Goal: Task Accomplishment & Management: Manage account settings

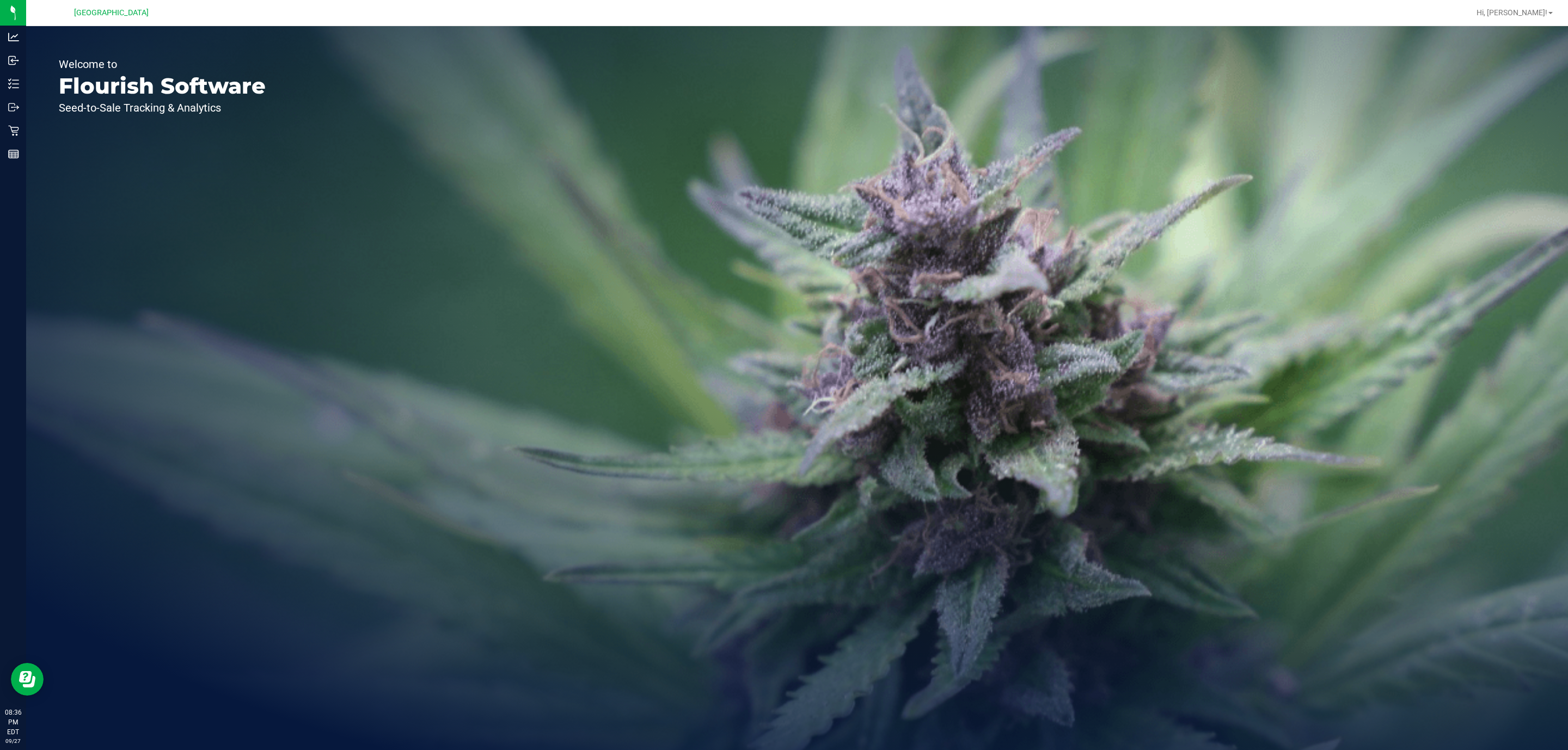
click at [13, 130] on icon at bounding box center [13, 130] width 10 height 10
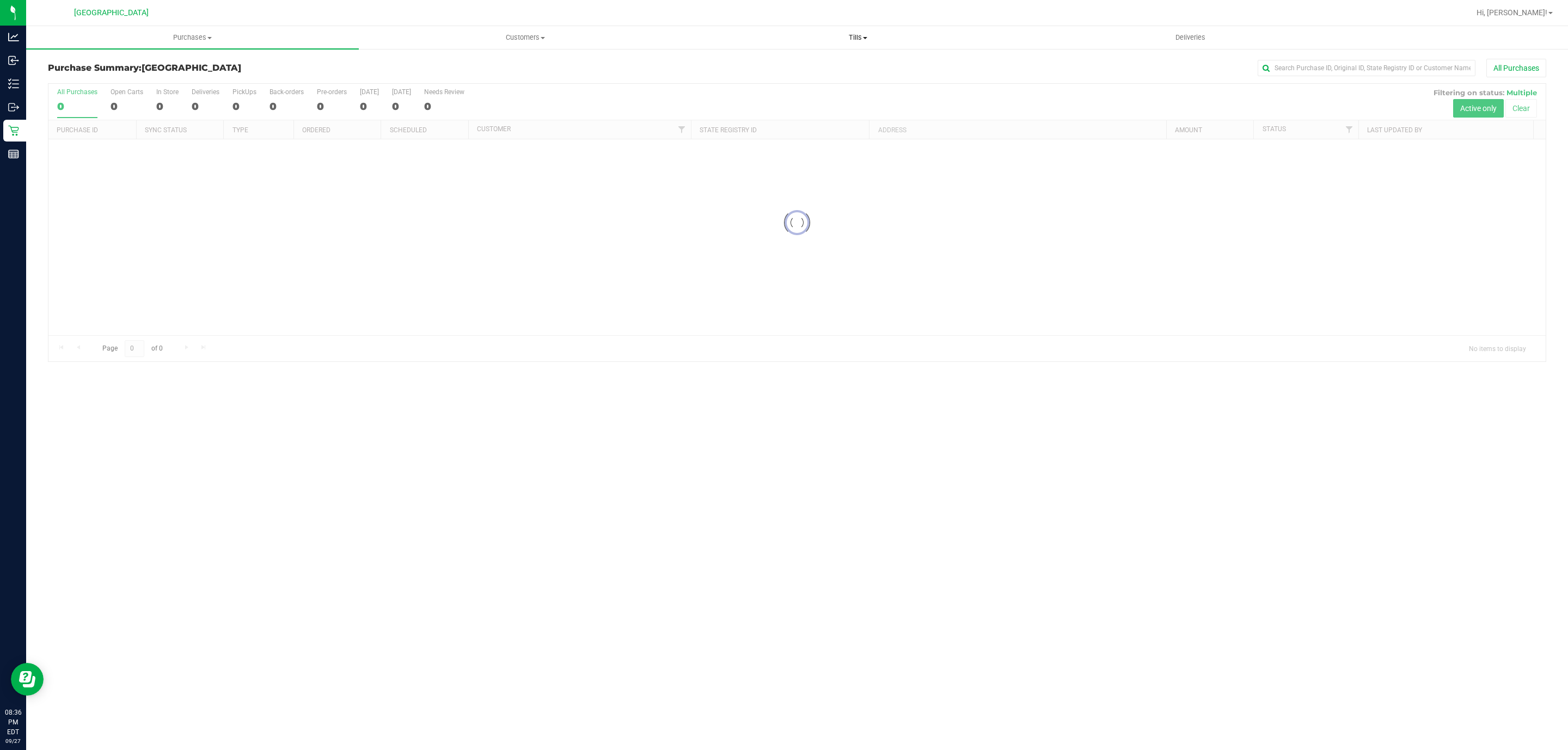
click at [856, 36] on span "Tills" at bounding box center [857, 37] width 332 height 10
click at [741, 63] on span "Manage tills" at bounding box center [728, 65] width 73 height 9
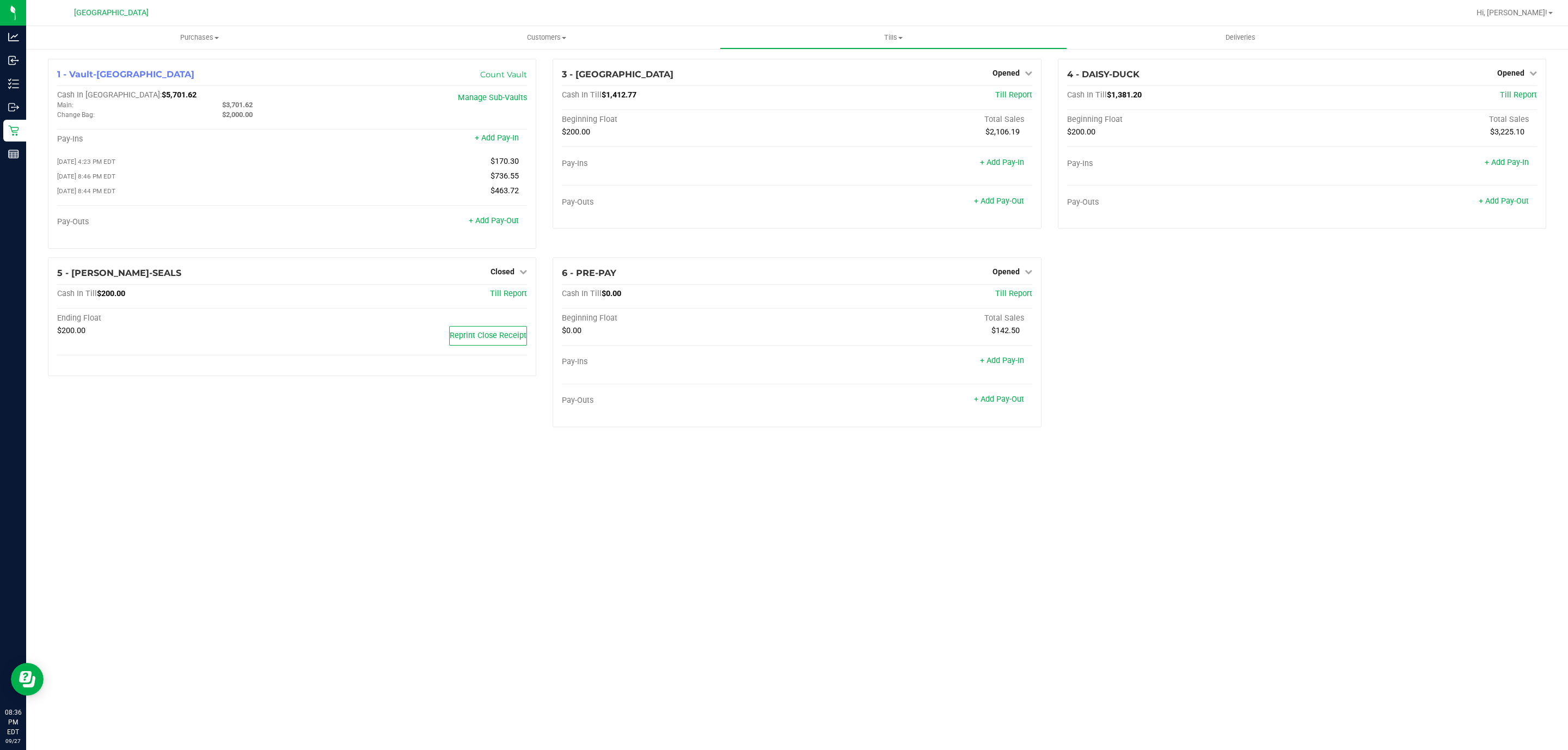
click at [1000, 272] on span "Opened" at bounding box center [1006, 272] width 27 height 9
click at [1010, 298] on link "Close Till" at bounding box center [1007, 294] width 29 height 9
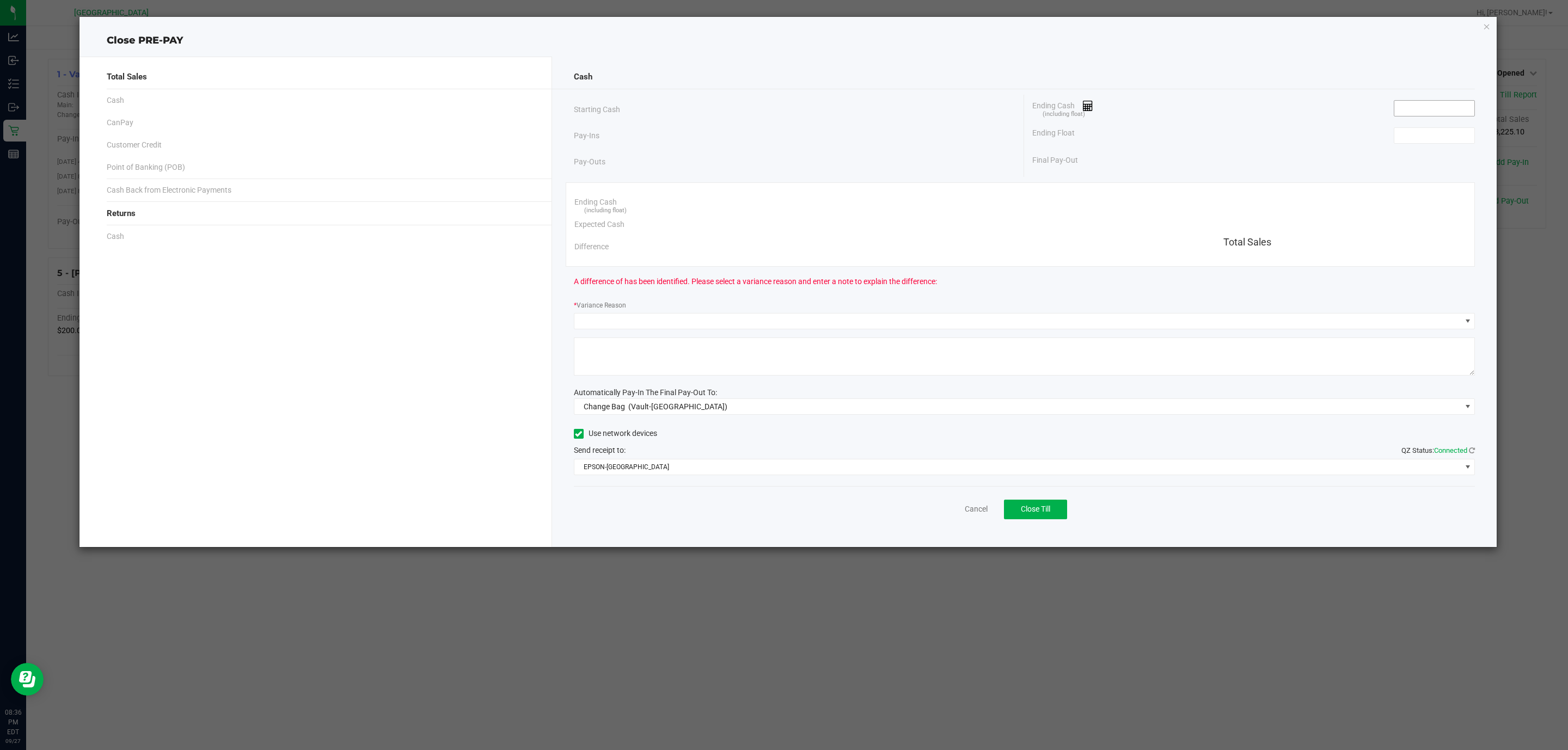
click at [1450, 110] on input at bounding box center [1434, 108] width 80 height 15
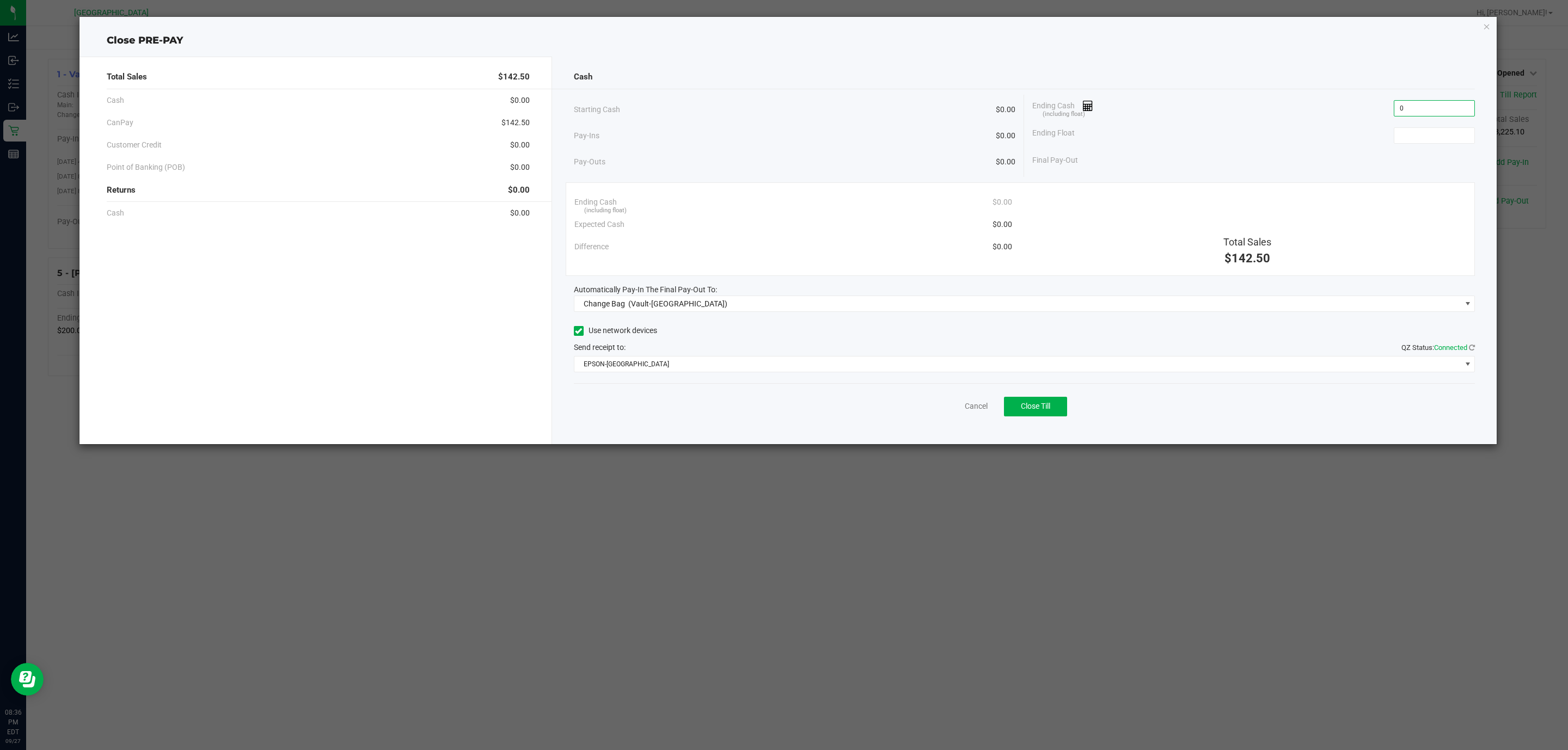
type input "$0.00"
click at [783, 211] on div "Ending Cash (including float) $0.00" at bounding box center [793, 202] width 438 height 23
type input "$0.00"
click at [704, 301] on span "(Vault-[GEOGRAPHIC_DATA])" at bounding box center [677, 303] width 99 height 9
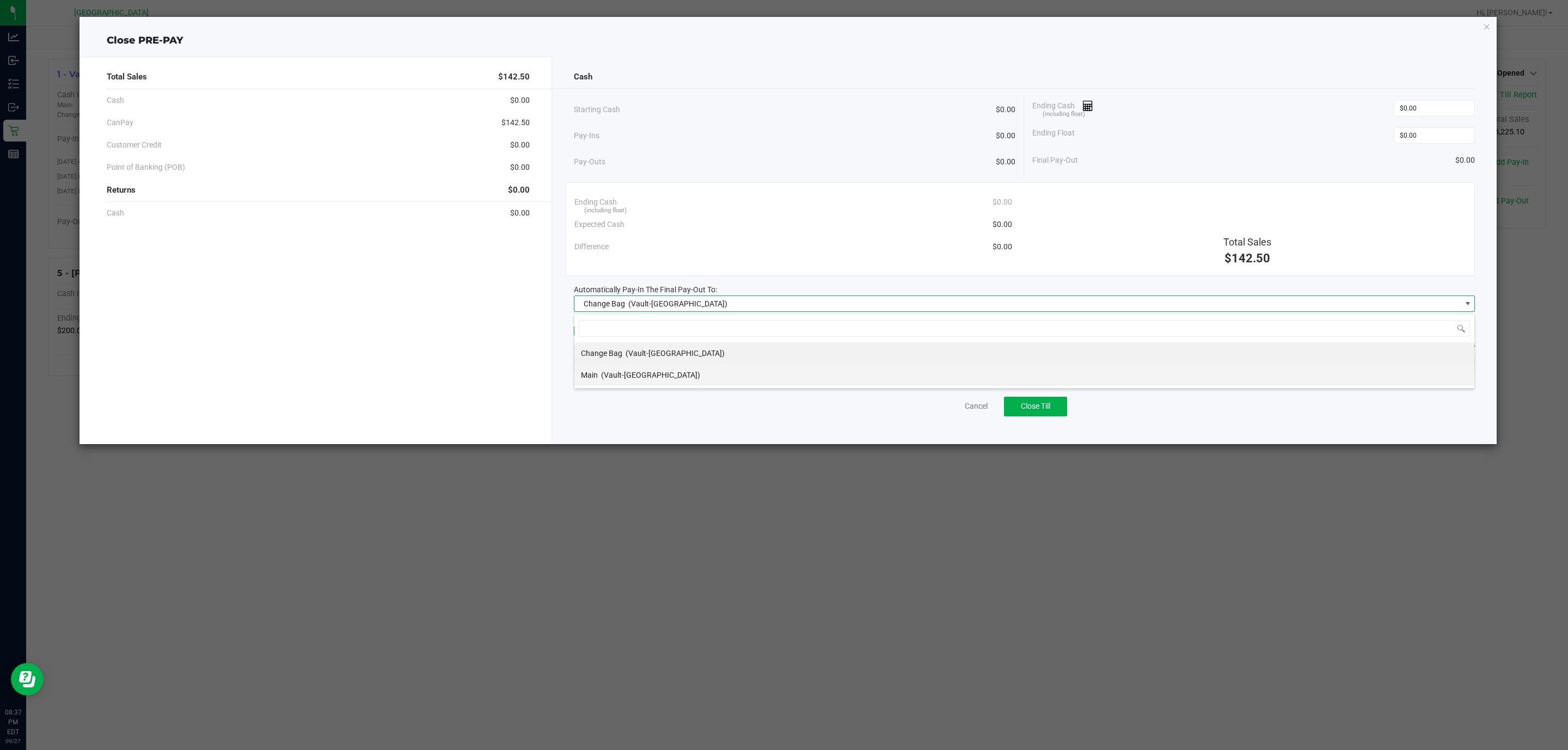
click at [648, 372] on span "(Vault-[GEOGRAPHIC_DATA])" at bounding box center [650, 375] width 99 height 9
click at [666, 367] on span "EPSON-[GEOGRAPHIC_DATA]" at bounding box center [1018, 363] width 886 height 15
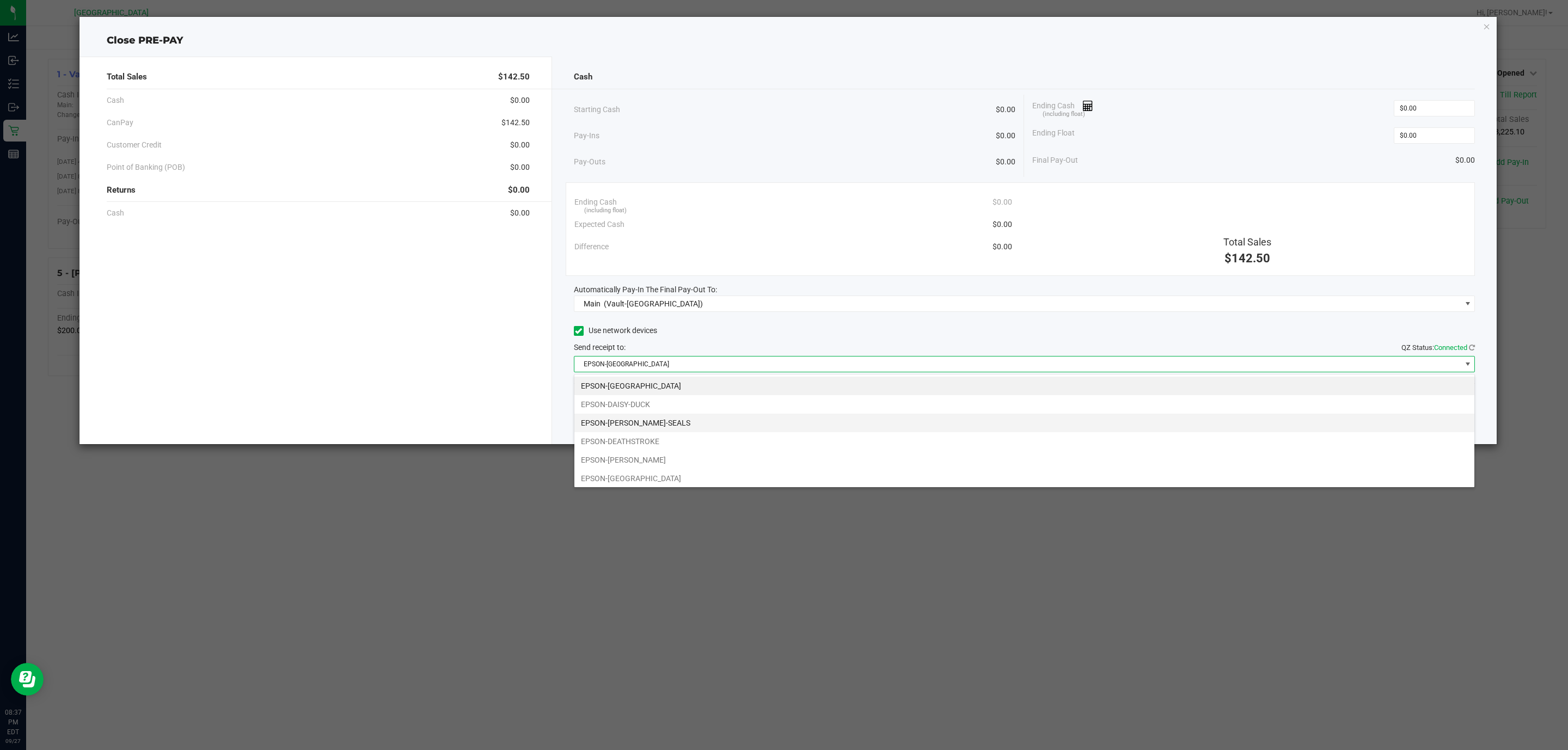
click at [663, 426] on li "EPSON-[PERSON_NAME]-SEALS" at bounding box center [1024, 422] width 900 height 18
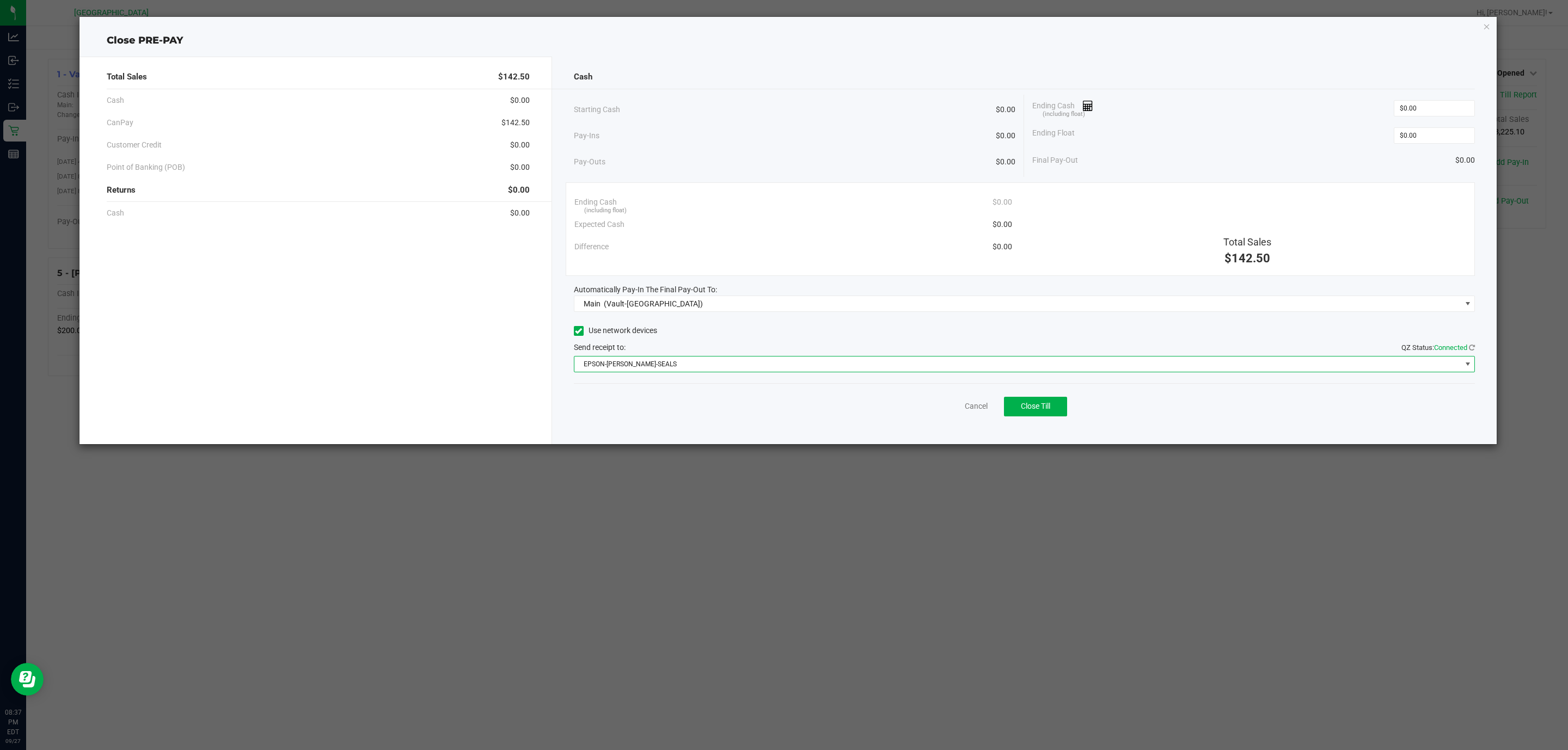
click at [613, 366] on span "EPSON-[PERSON_NAME]-SEALS" at bounding box center [1018, 363] width 886 height 15
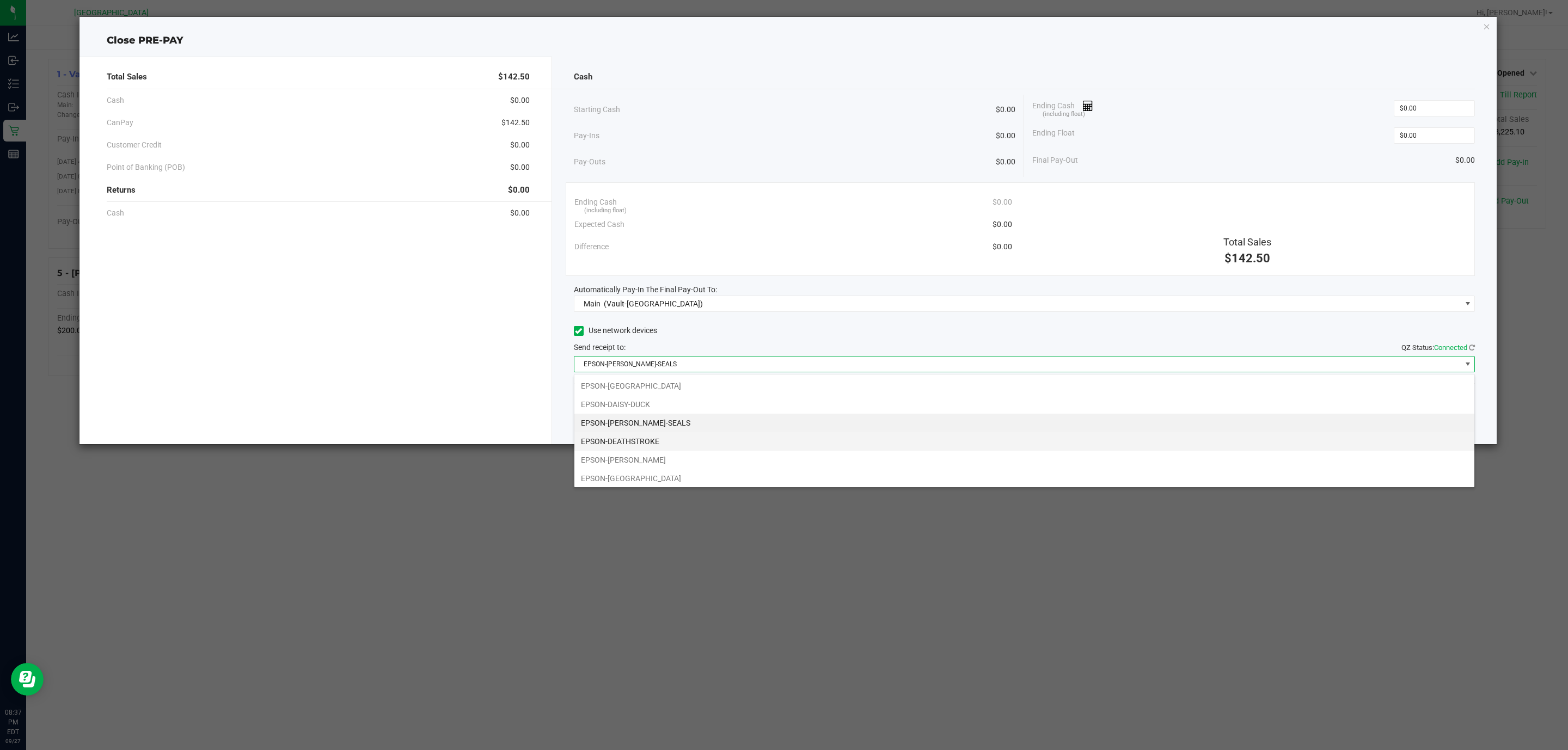
click at [645, 446] on li "EPSON-DEATHSTROKE" at bounding box center [1024, 441] width 900 height 18
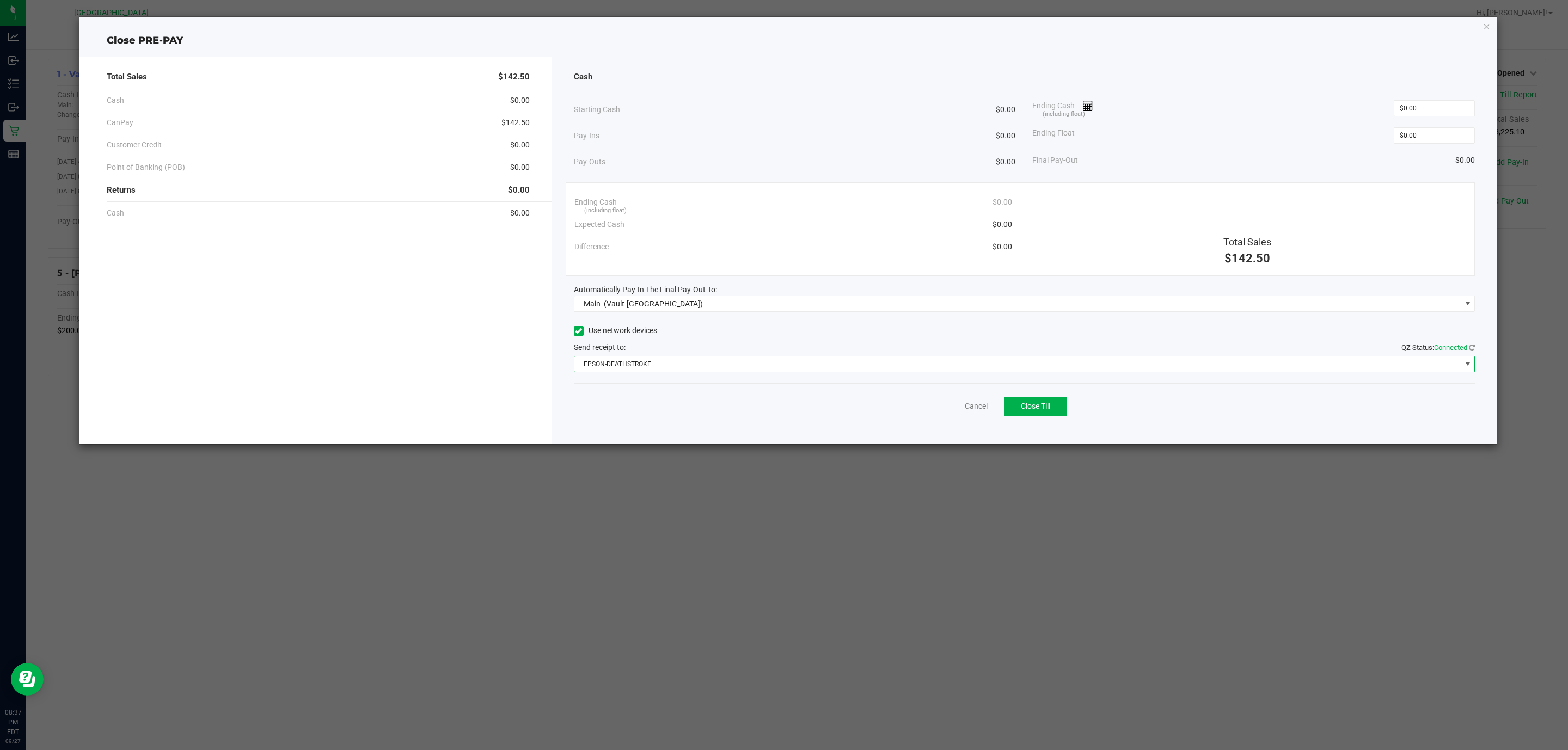
click at [456, 404] on div "Total Sales $142.50 Cash $0.00 CanPay $142.50 Customer Credit $0.00 Point of Ba…" at bounding box center [315, 250] width 472 height 388
click at [1030, 403] on span "Close Till" at bounding box center [1035, 406] width 29 height 9
click at [946, 408] on link "Dismiss" at bounding box center [952, 406] width 26 height 12
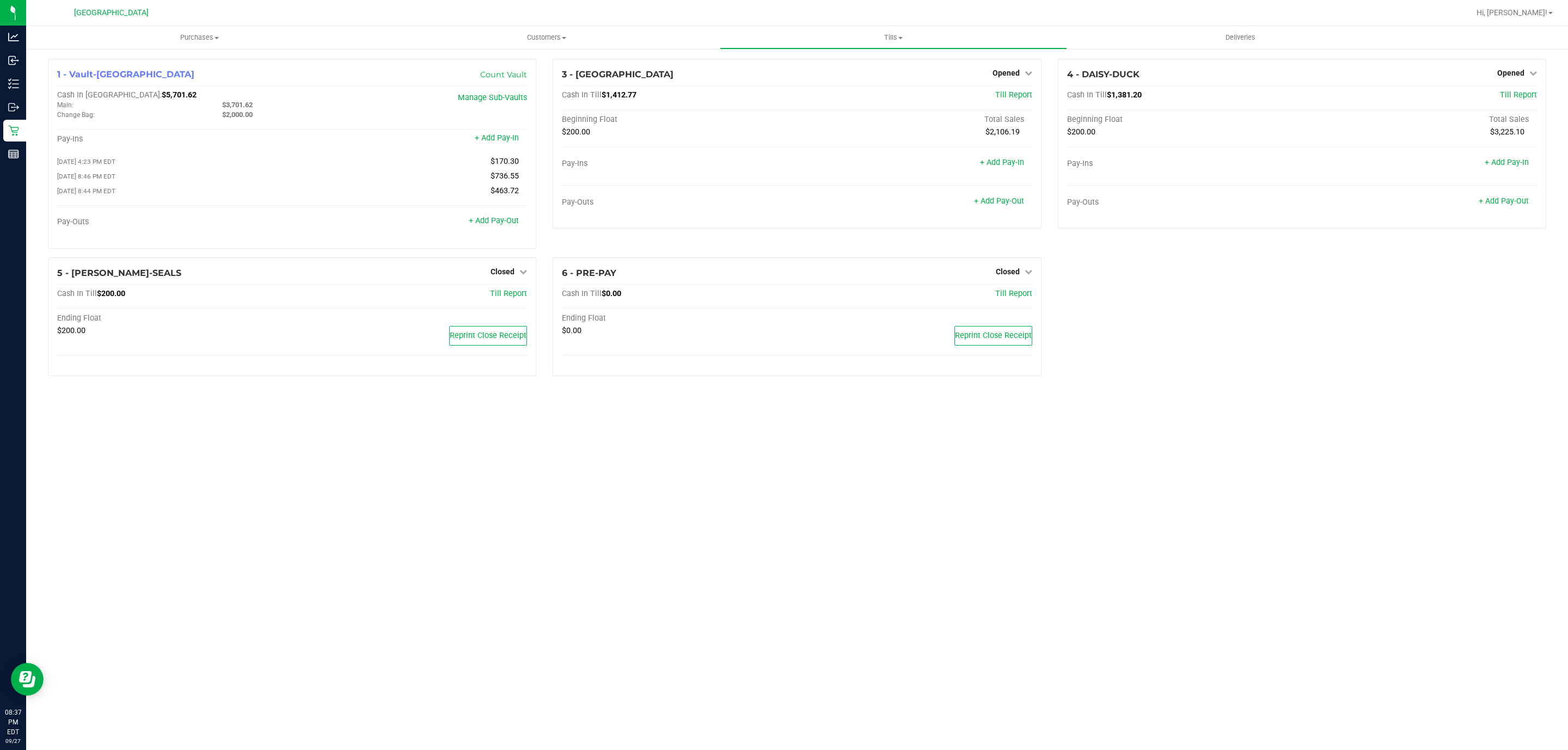
click at [1524, 72] on link "Opened" at bounding box center [1517, 73] width 40 height 9
click at [1507, 95] on link "Close Till" at bounding box center [1512, 96] width 29 height 9
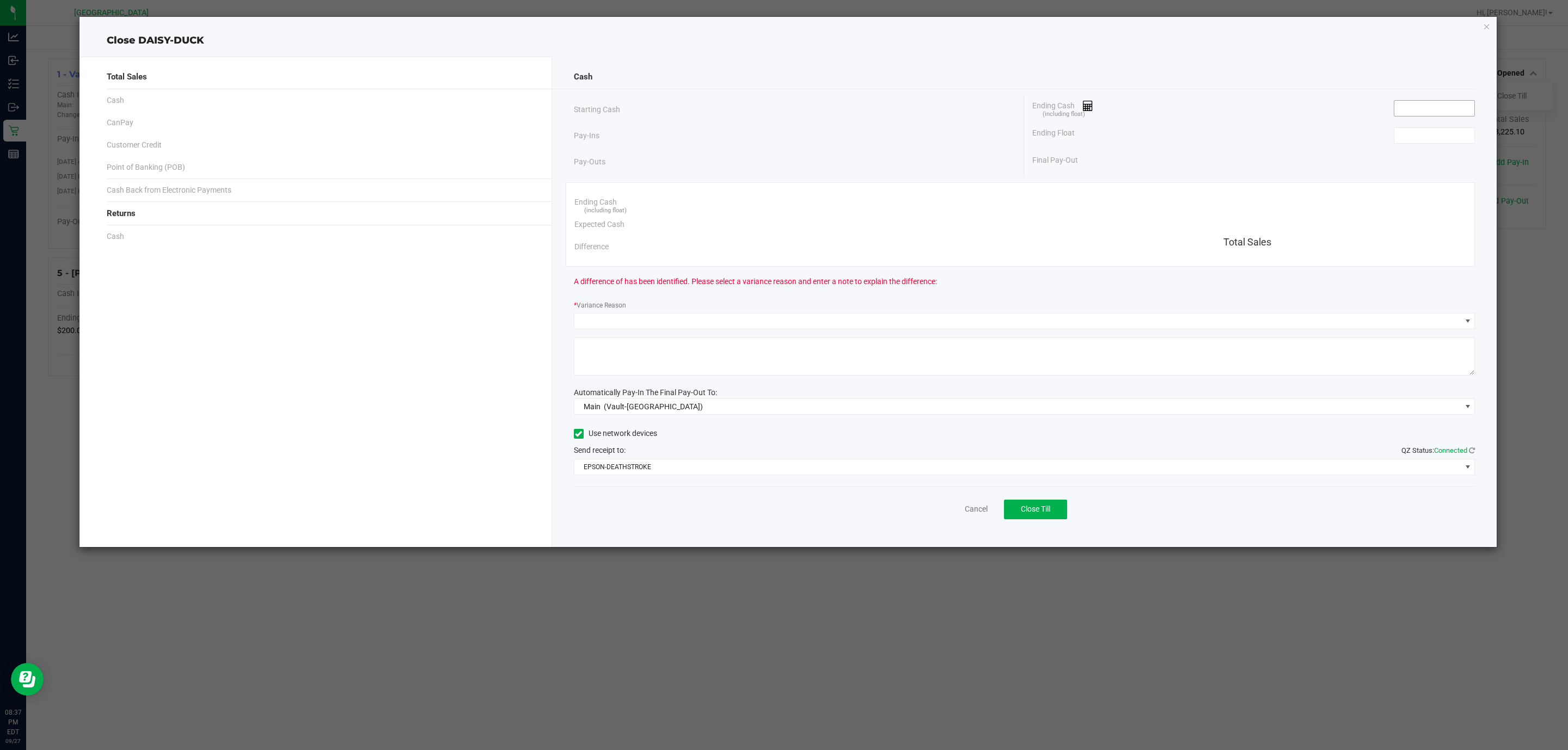
click at [1447, 111] on input at bounding box center [1434, 108] width 80 height 15
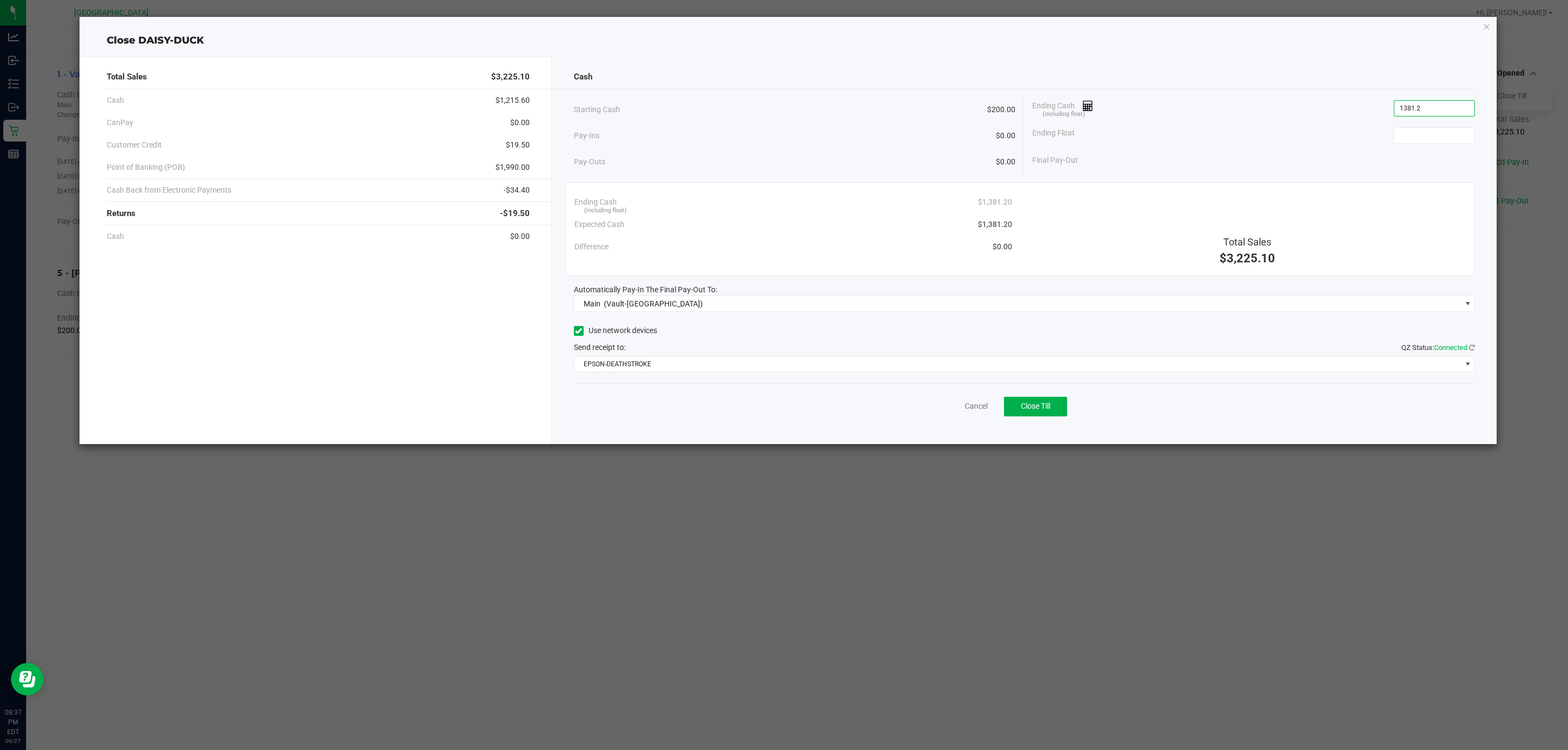
type input "$1,381.20"
type input "$200.00"
click at [1014, 407] on button "Close Till" at bounding box center [1036, 407] width 63 height 20
click at [956, 408] on link "Dismiss" at bounding box center [952, 406] width 26 height 12
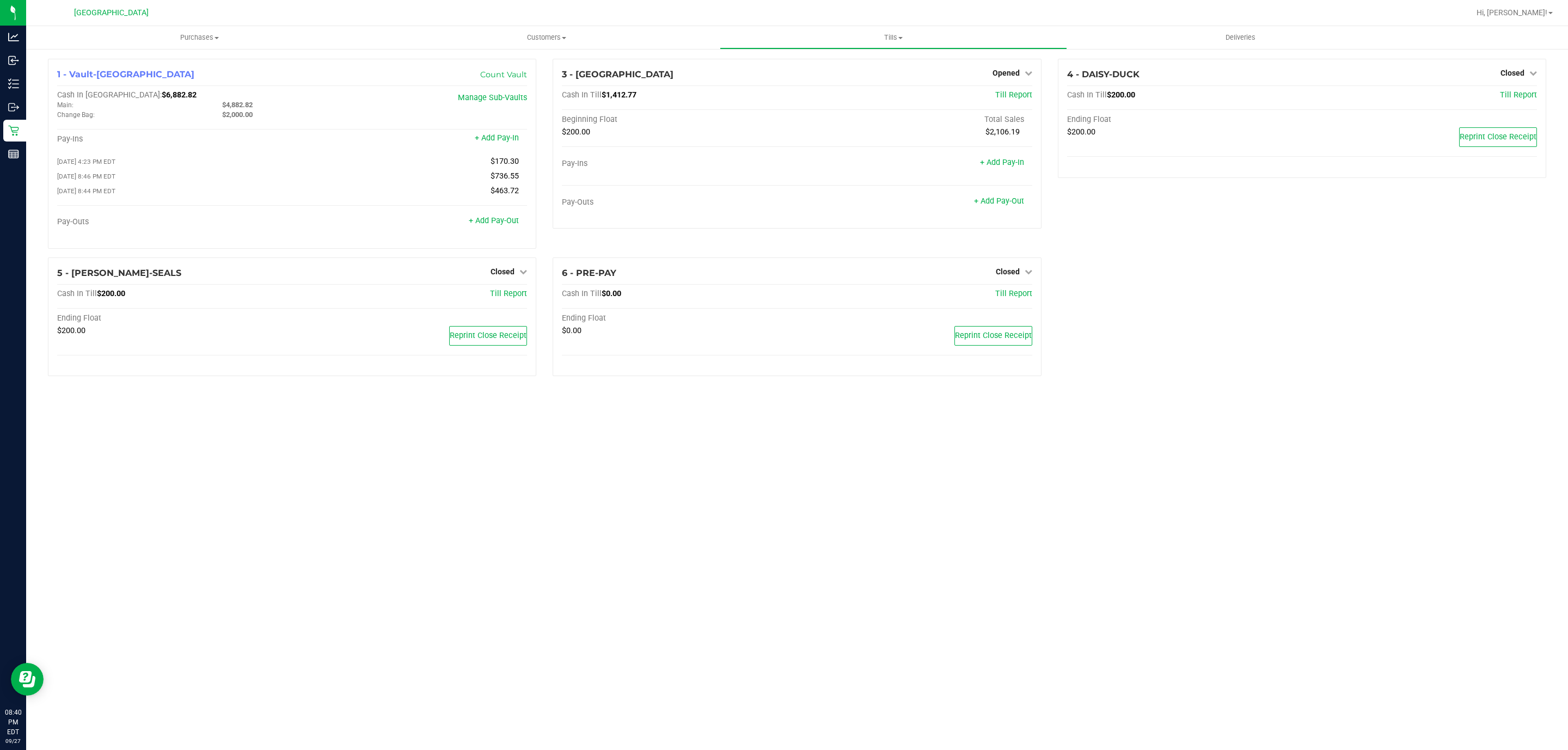
click at [1000, 75] on span "Opened" at bounding box center [1006, 73] width 27 height 9
click at [1031, 100] on div "Close Till" at bounding box center [1007, 96] width 81 height 14
click at [1008, 93] on link "Close Till" at bounding box center [1007, 96] width 29 height 9
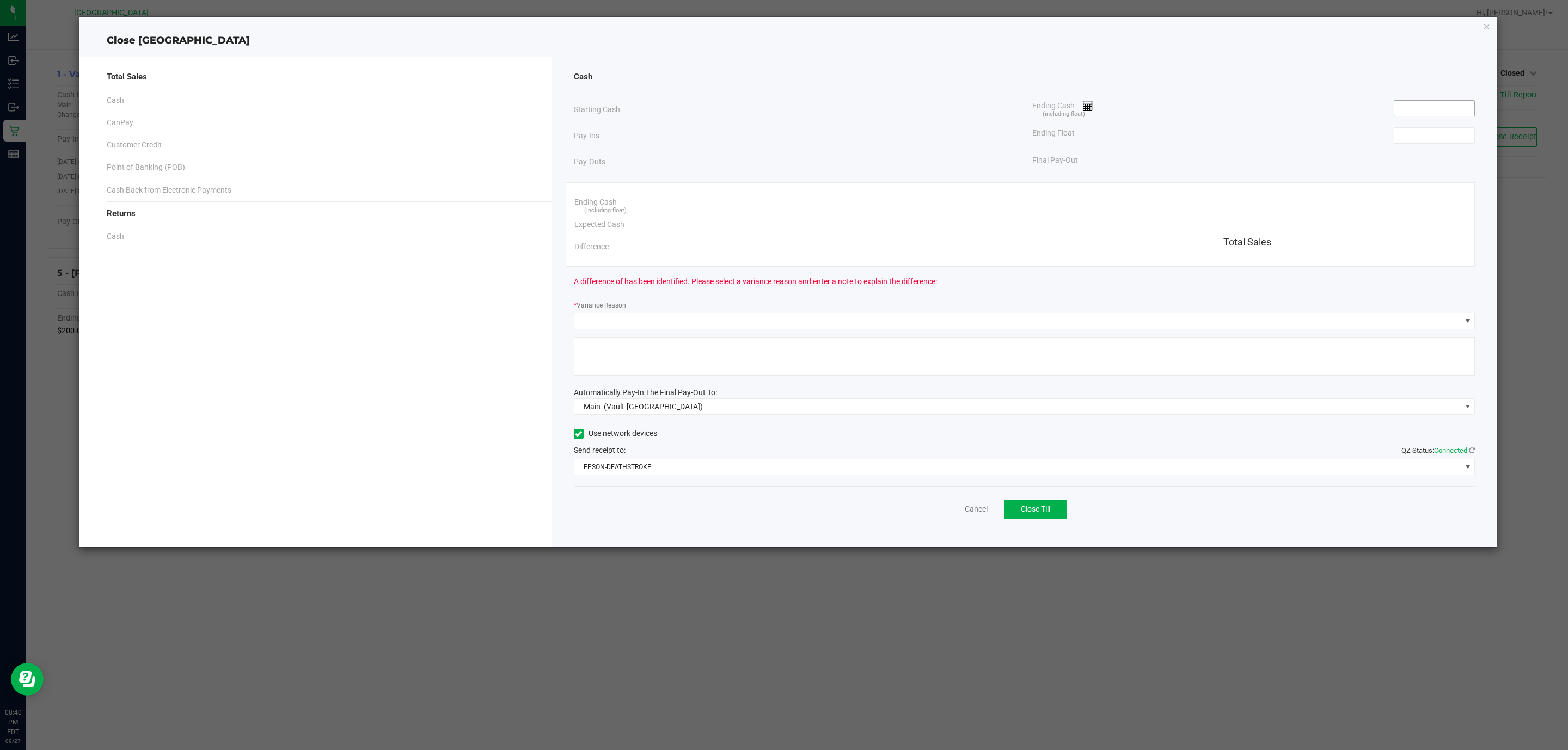
click at [1438, 109] on input at bounding box center [1434, 108] width 80 height 15
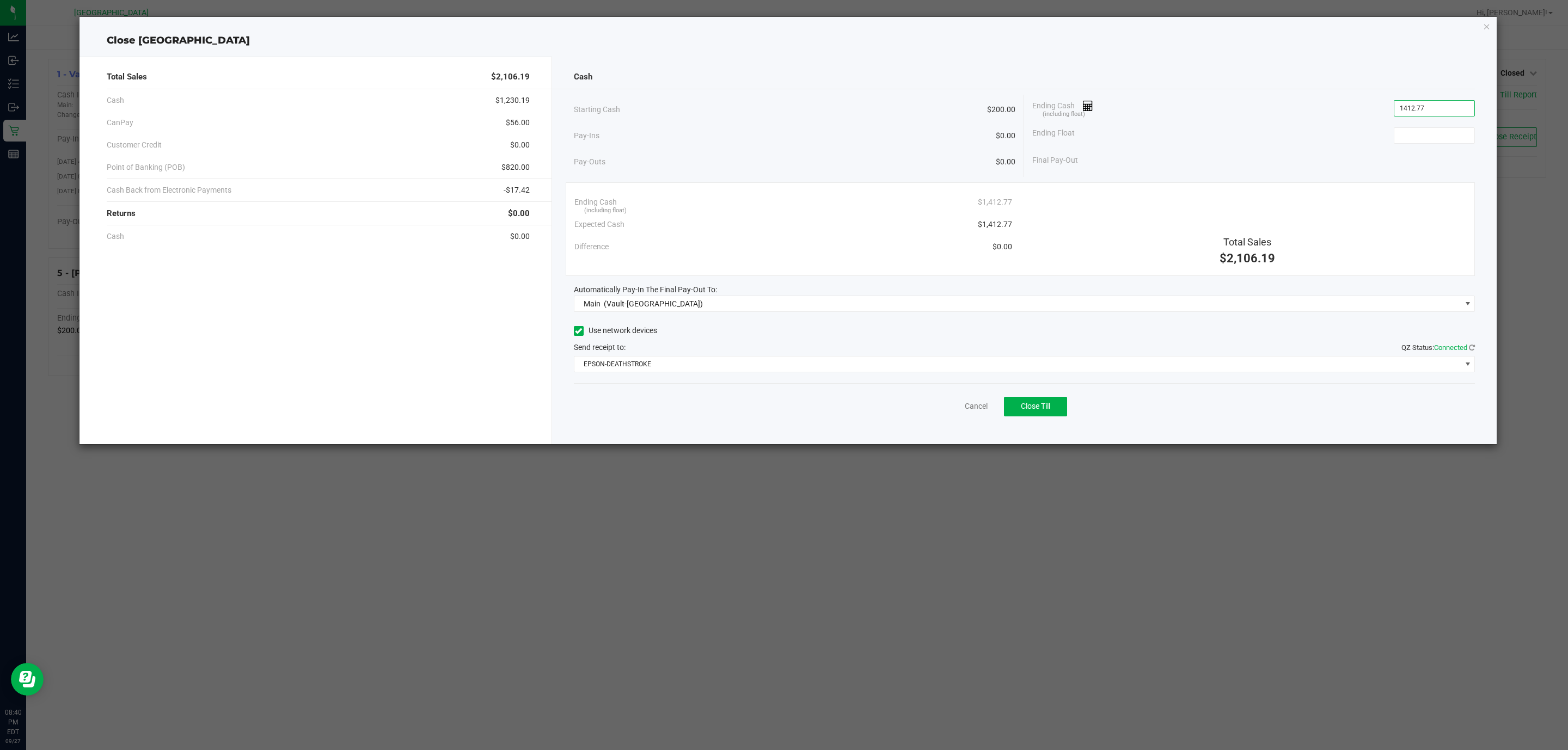
type input "$1,412.77"
type input "$200.00"
click at [1032, 399] on button "Close Till" at bounding box center [1036, 407] width 63 height 20
click at [958, 408] on link "Dismiss" at bounding box center [952, 406] width 26 height 12
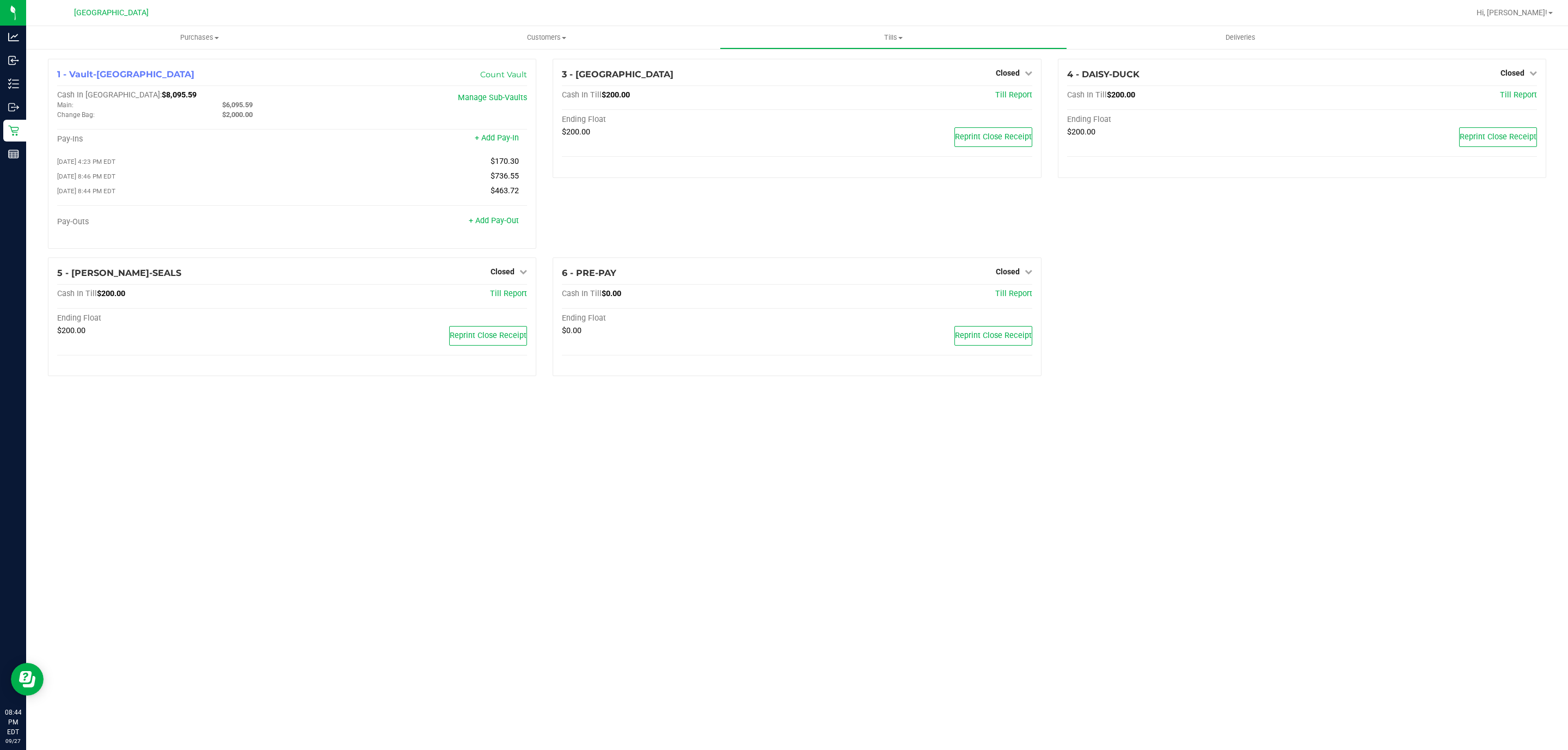
click at [10, 158] on rect at bounding box center [14, 154] width 10 height 7
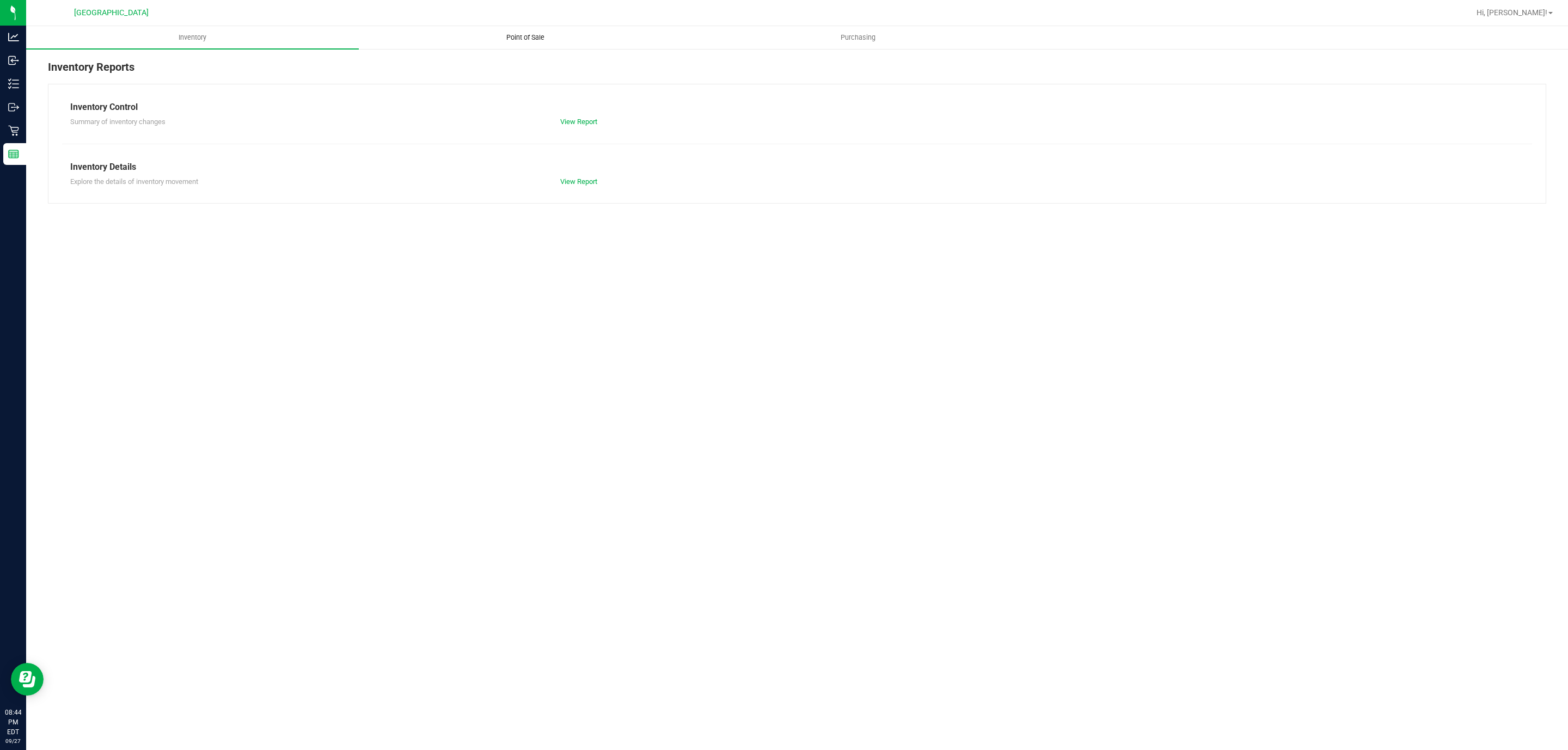
click at [528, 41] on span "Point of Sale" at bounding box center [525, 37] width 67 height 10
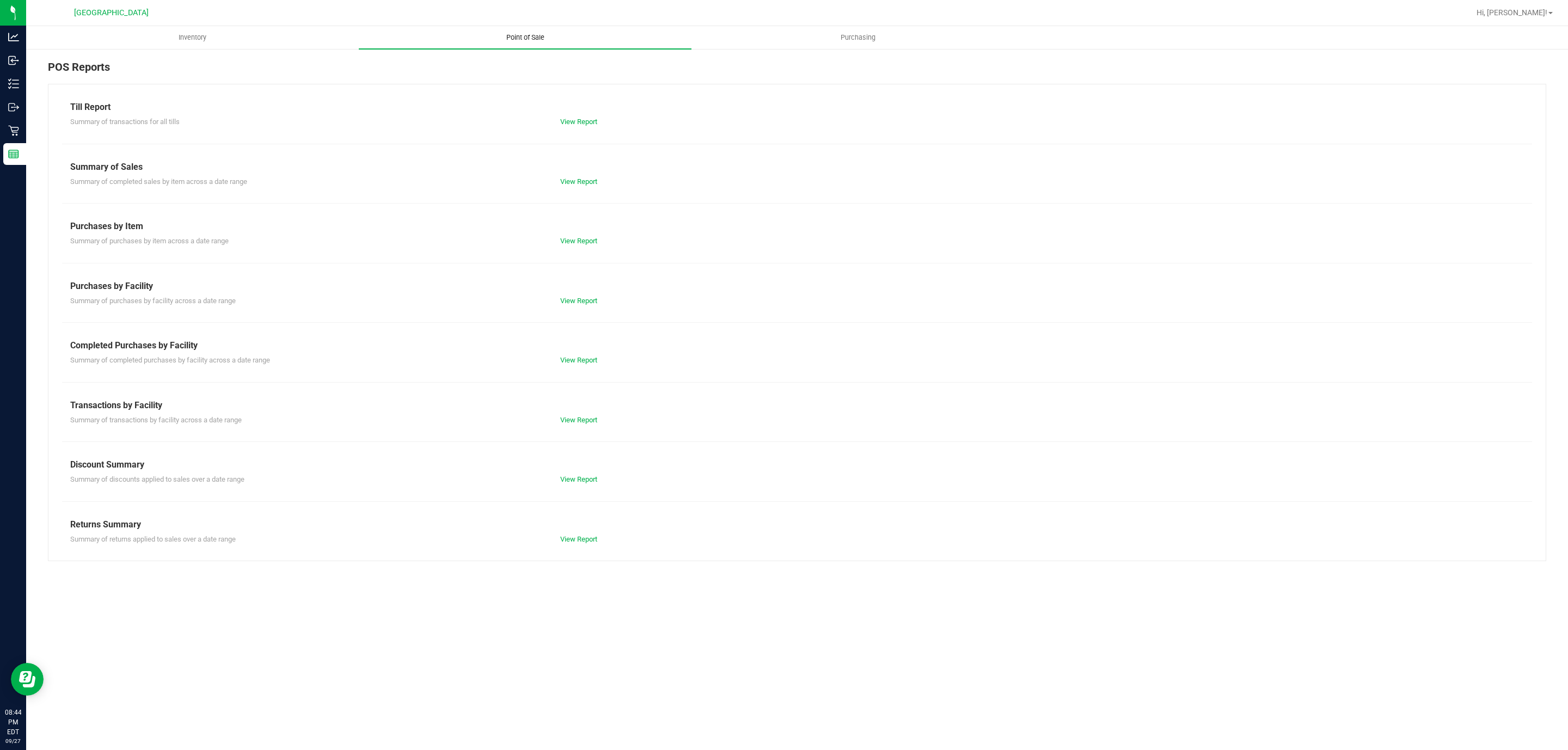
click at [572, 359] on link "View Report" at bounding box center [578, 360] width 37 height 8
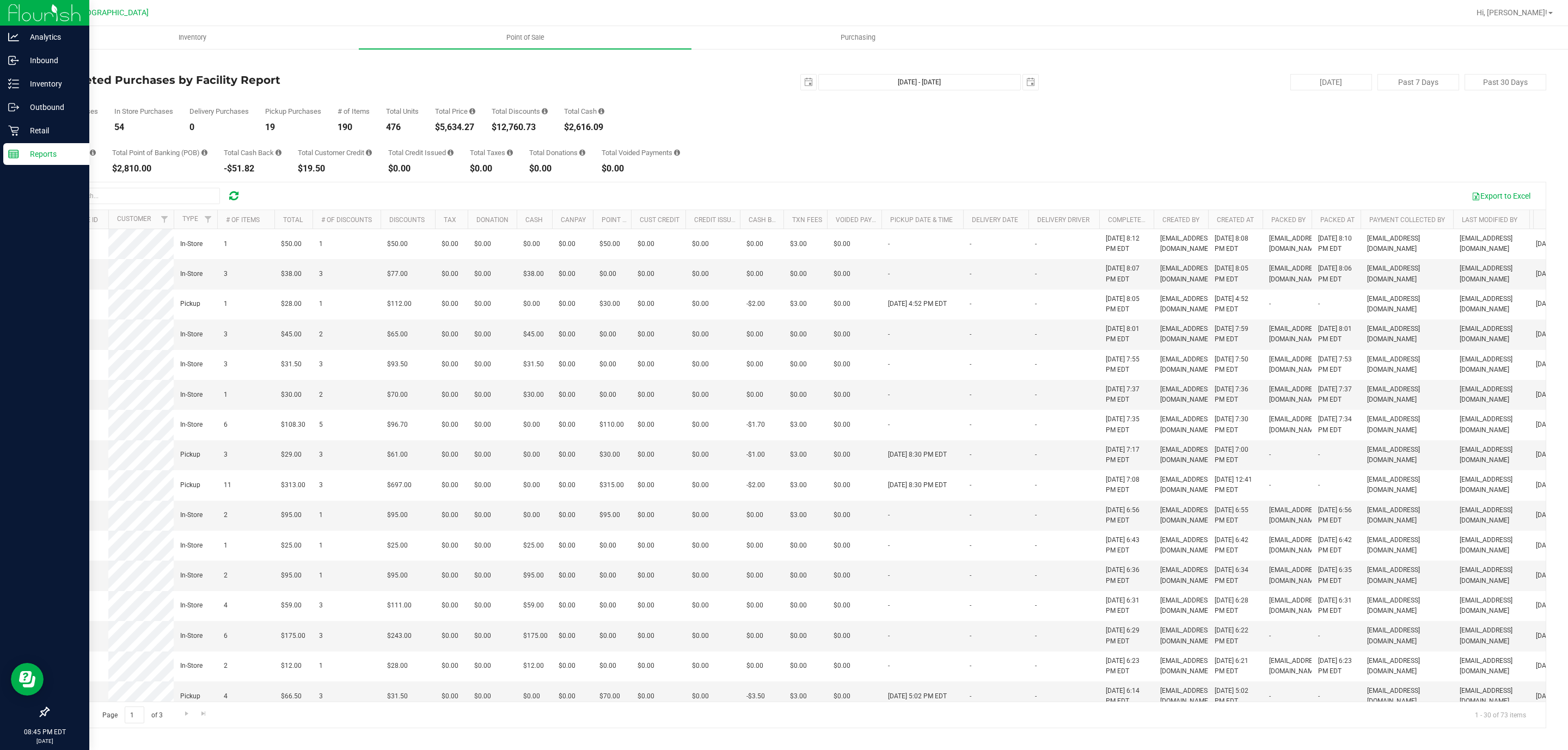
click at [13, 152] on line at bounding box center [14, 152] width 10 height 0
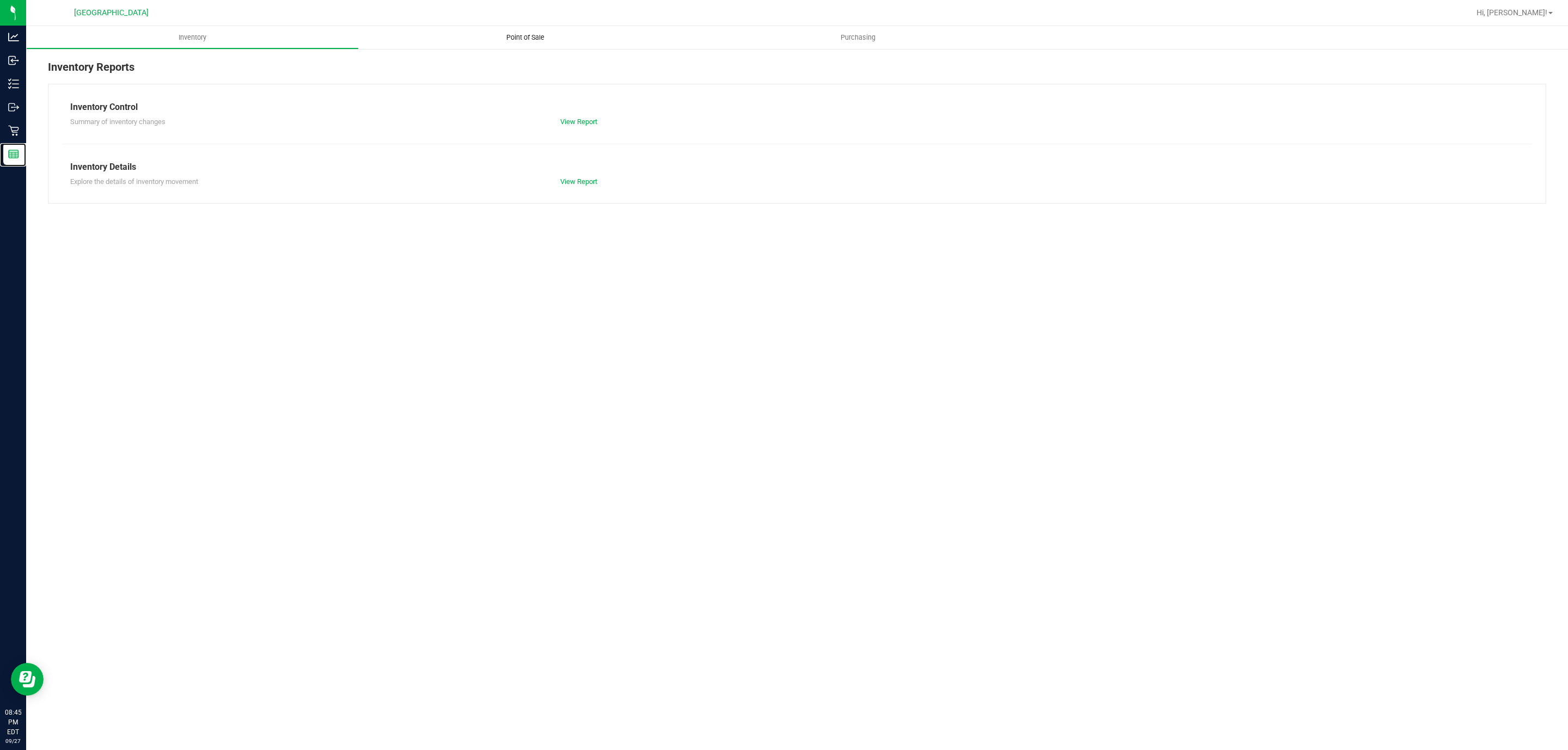
click at [492, 33] on span "Point of Sale" at bounding box center [525, 37] width 67 height 10
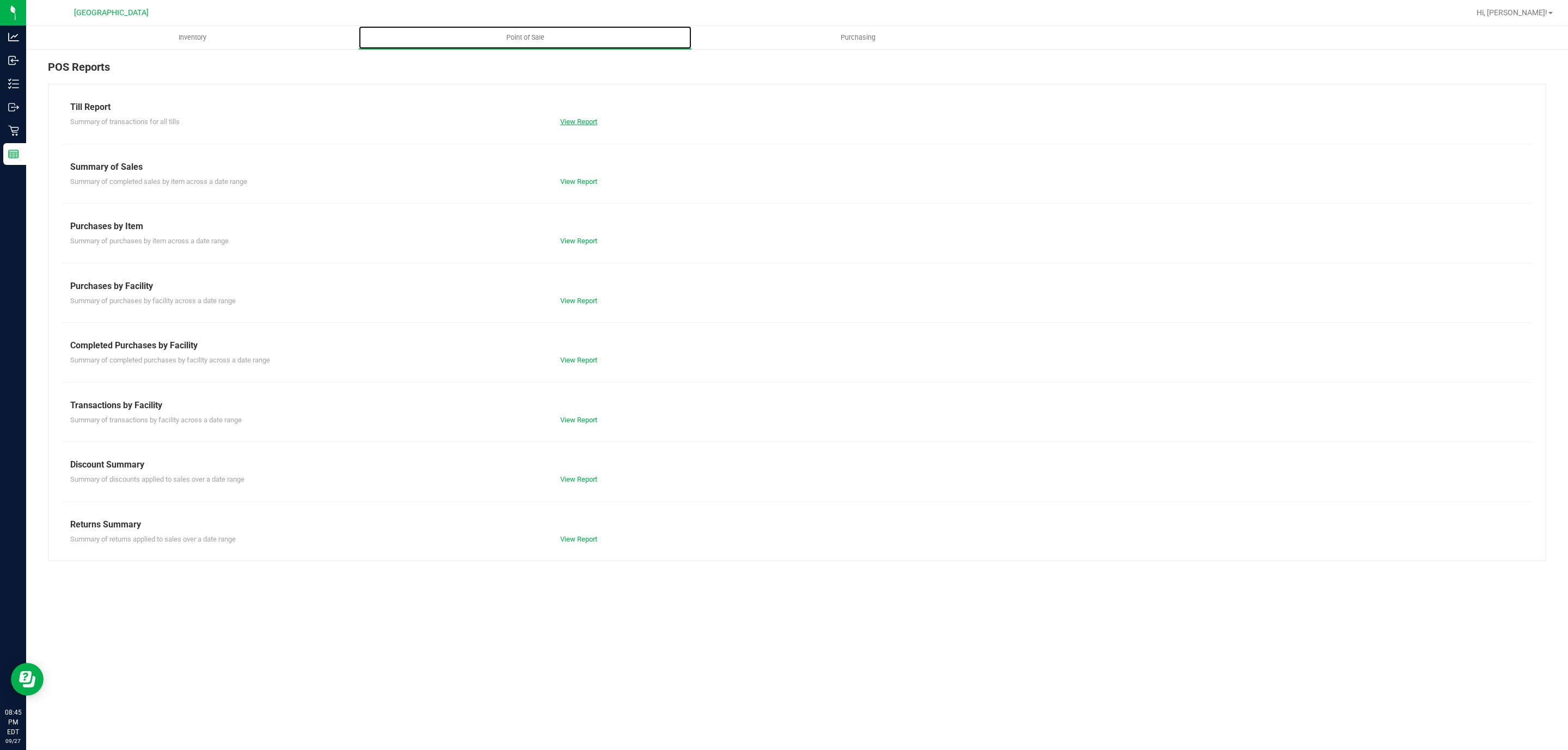
click at [577, 125] on link "View Report" at bounding box center [578, 121] width 37 height 8
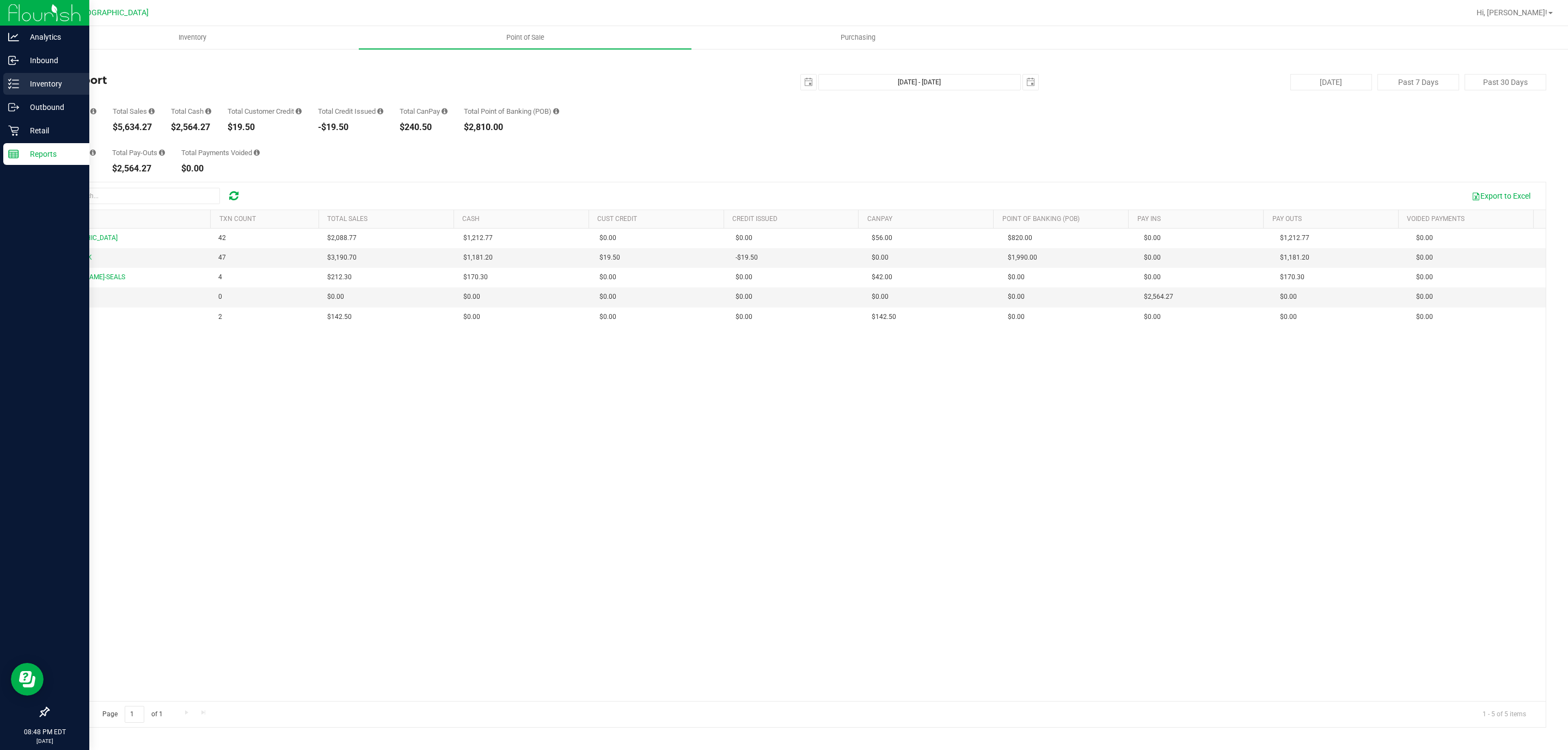
click at [33, 81] on p "Inventory" at bounding box center [52, 83] width 65 height 13
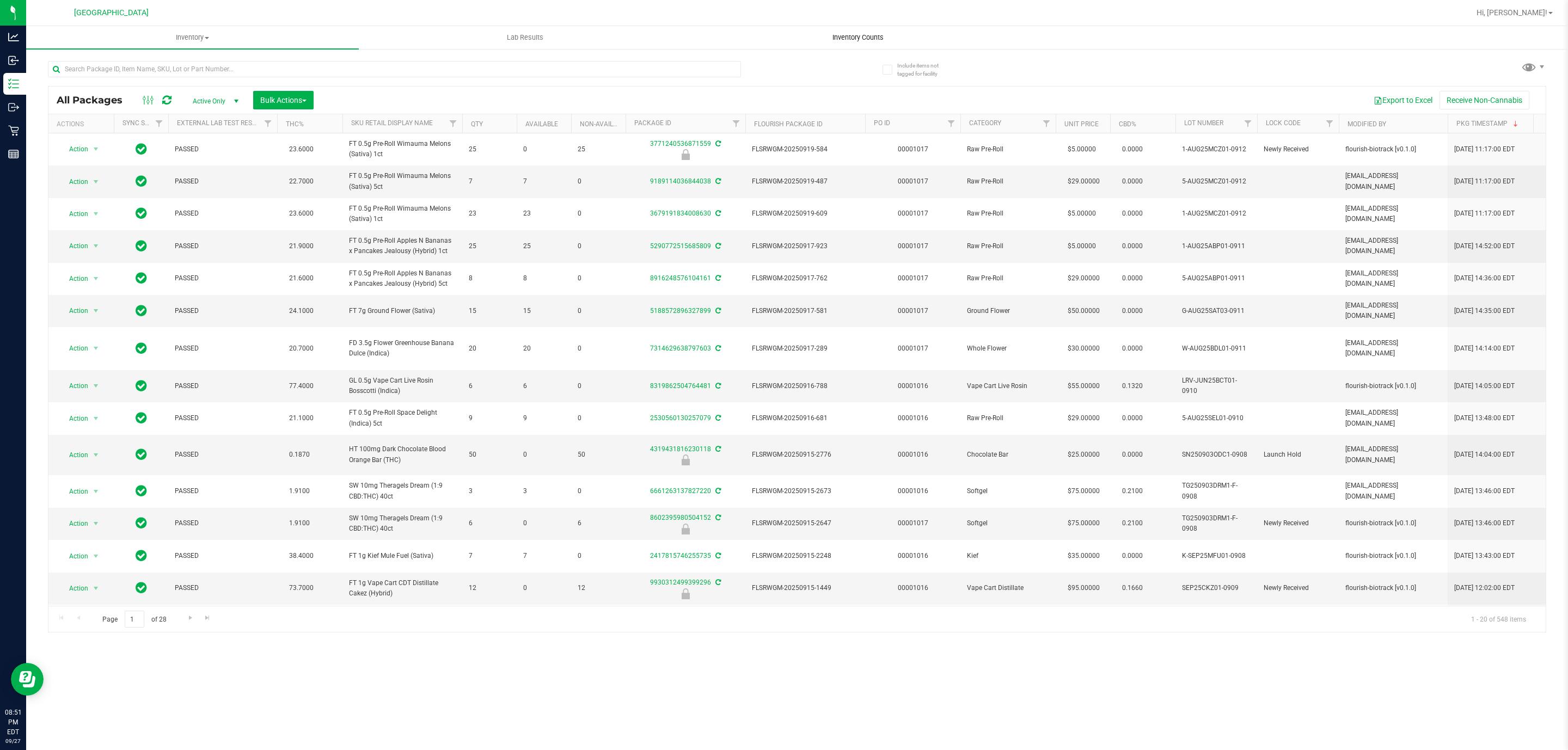
click at [871, 36] on span "Inventory Counts" at bounding box center [857, 37] width 81 height 10
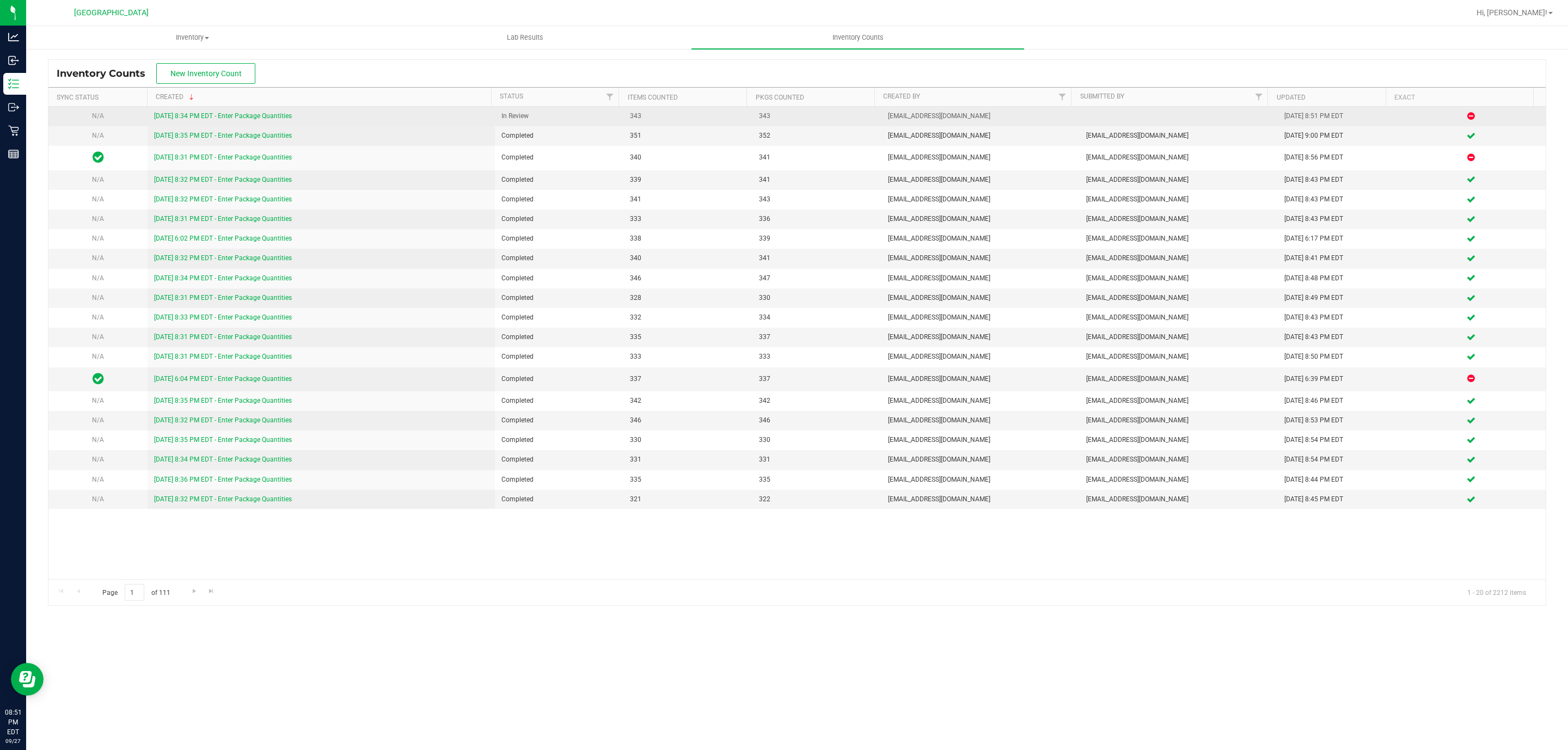
click at [251, 120] on link "[DATE] 8:34 PM EDT - Enter Package Quantities" at bounding box center [223, 116] width 138 height 7
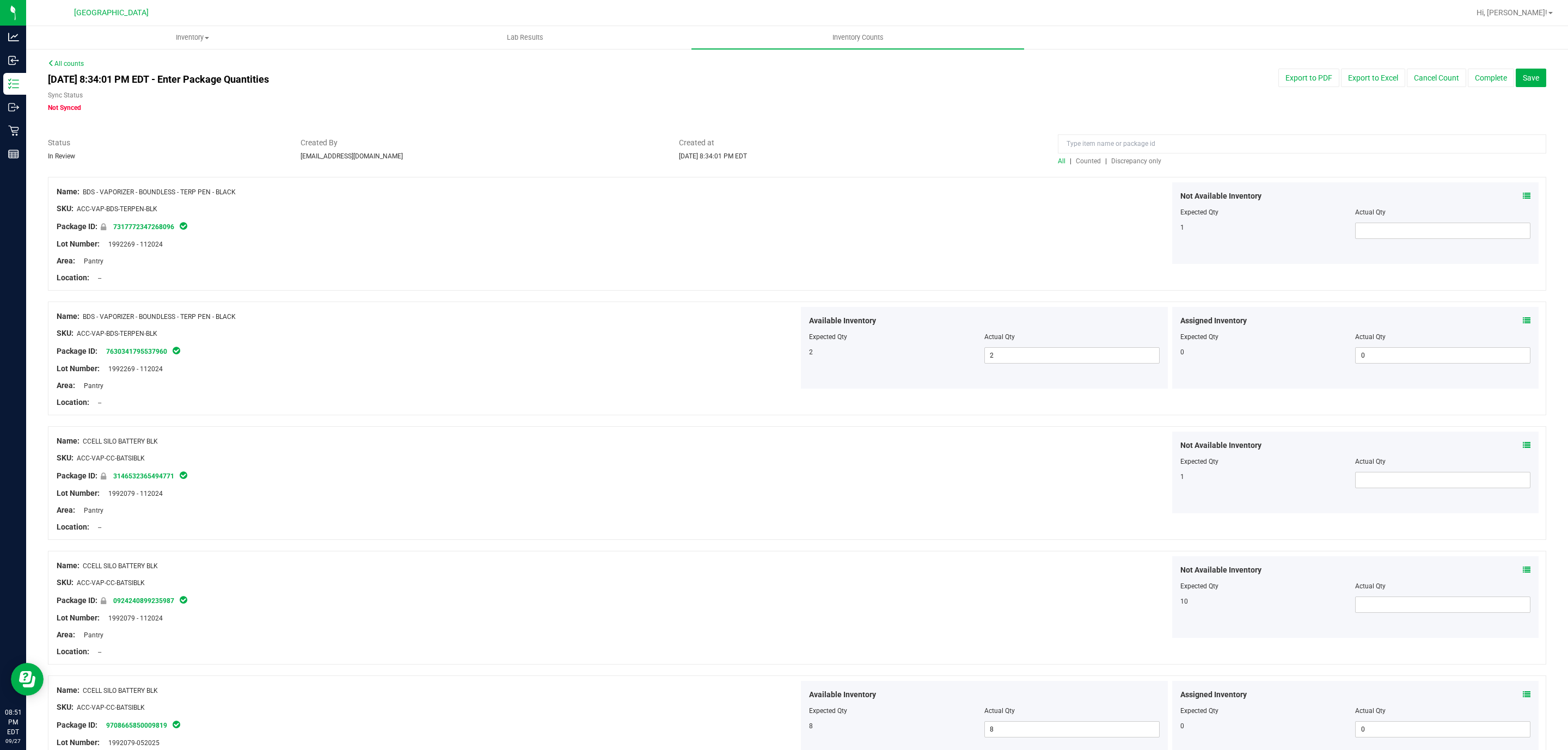
click at [1120, 159] on span "Discrepancy only" at bounding box center [1136, 161] width 50 height 7
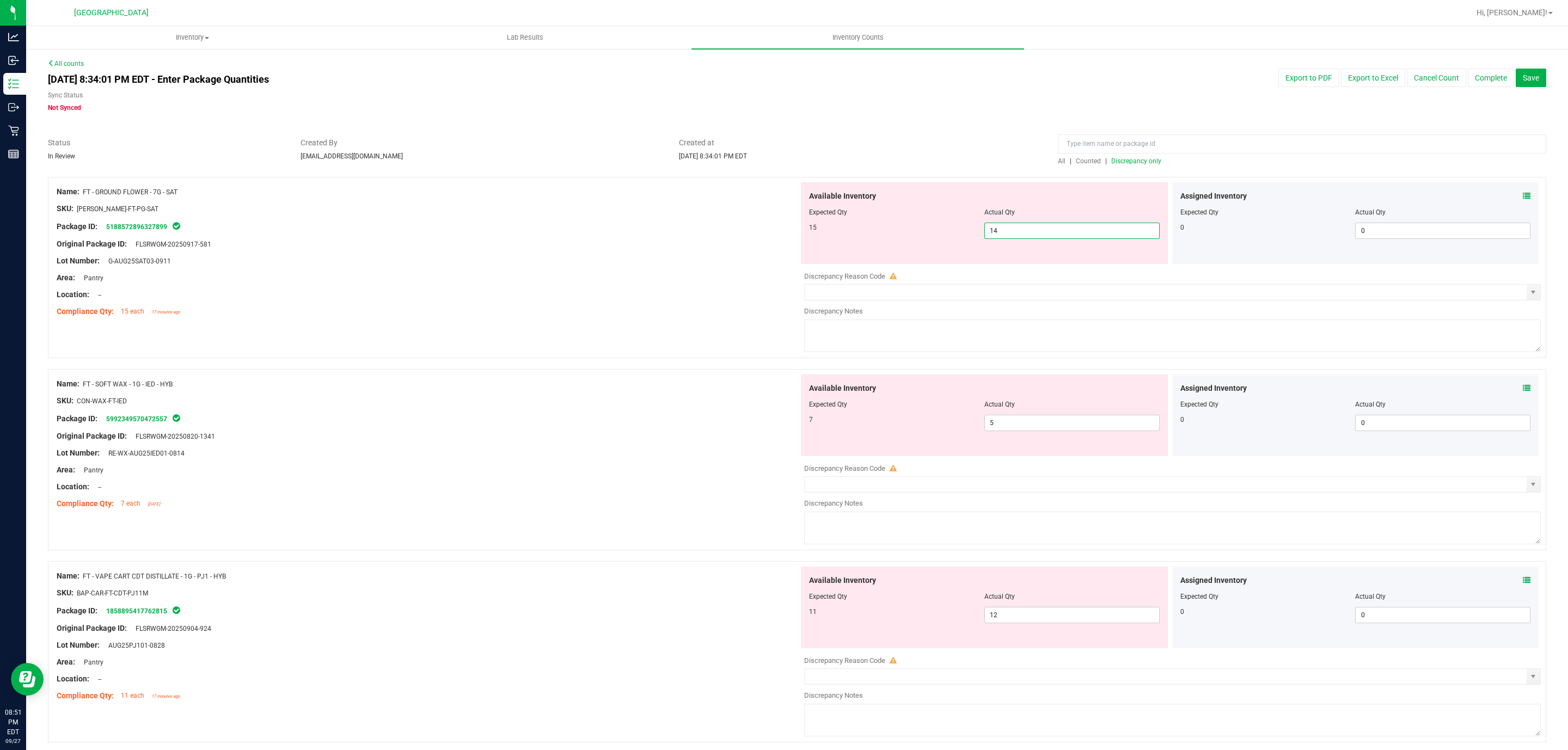
click at [1095, 232] on span "14 14" at bounding box center [1071, 231] width 175 height 16
type input "15"
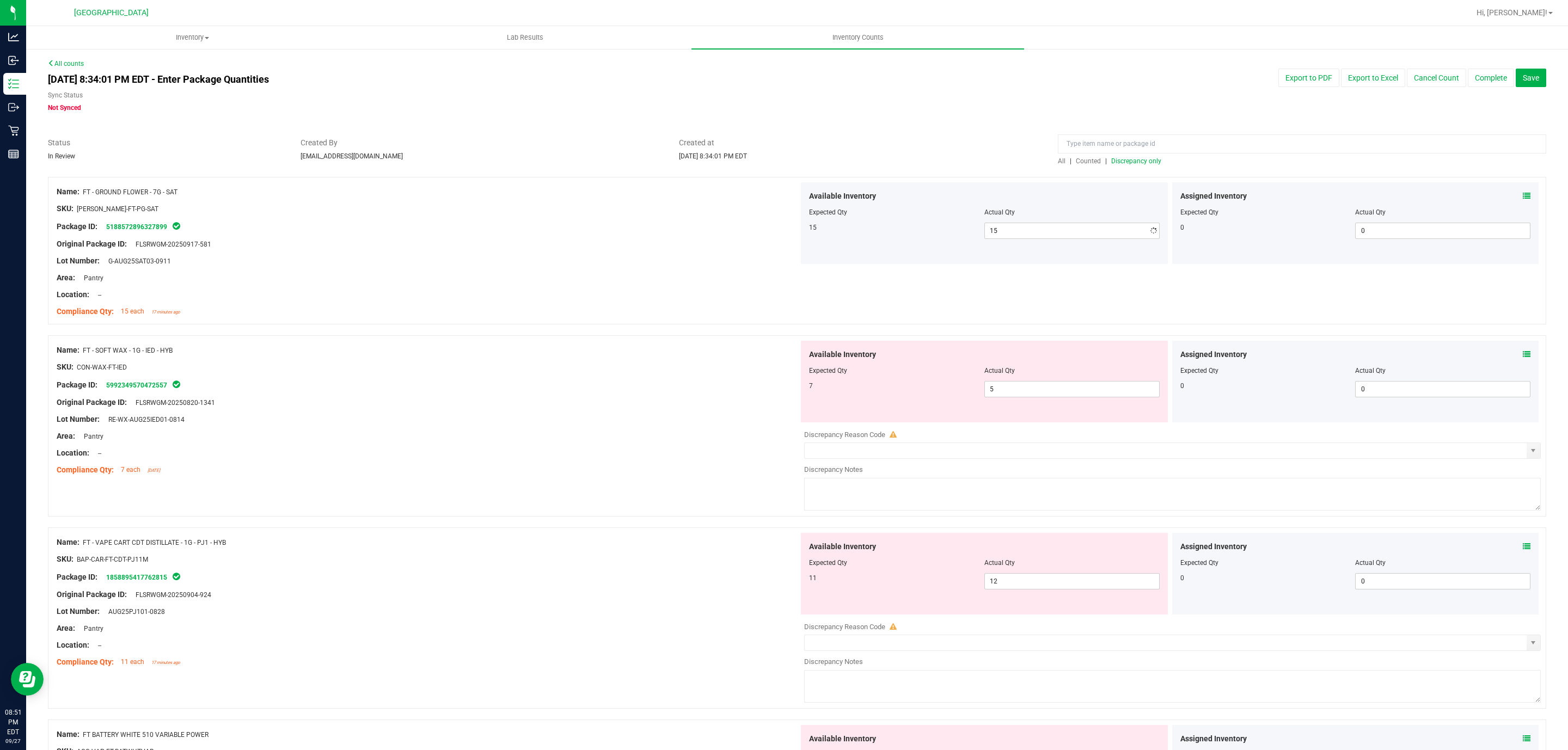
click at [323, 407] on div "Name: FT - SOFT WAX - 1G - IED - HYB SKU: CON-WAX-FT-IED Package ID: 5992349570…" at bounding box center [427, 409] width 742 height 139
click at [1134, 161] on span "Discrepancy only" at bounding box center [1136, 161] width 50 height 7
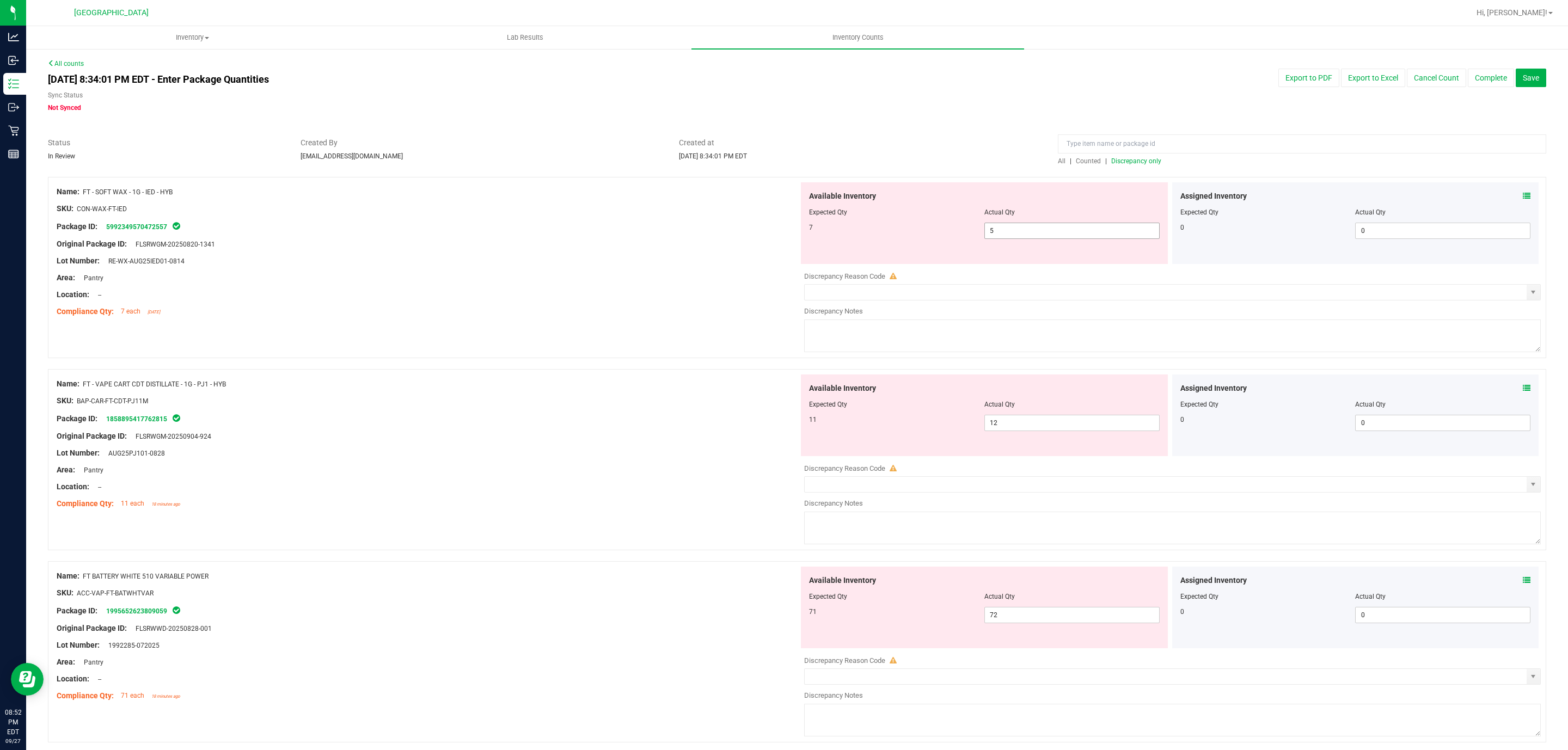
click at [1052, 236] on span "5 5" at bounding box center [1071, 231] width 175 height 16
type input "7"
click at [617, 280] on div "Area: Pantry" at bounding box center [427, 277] width 742 height 12
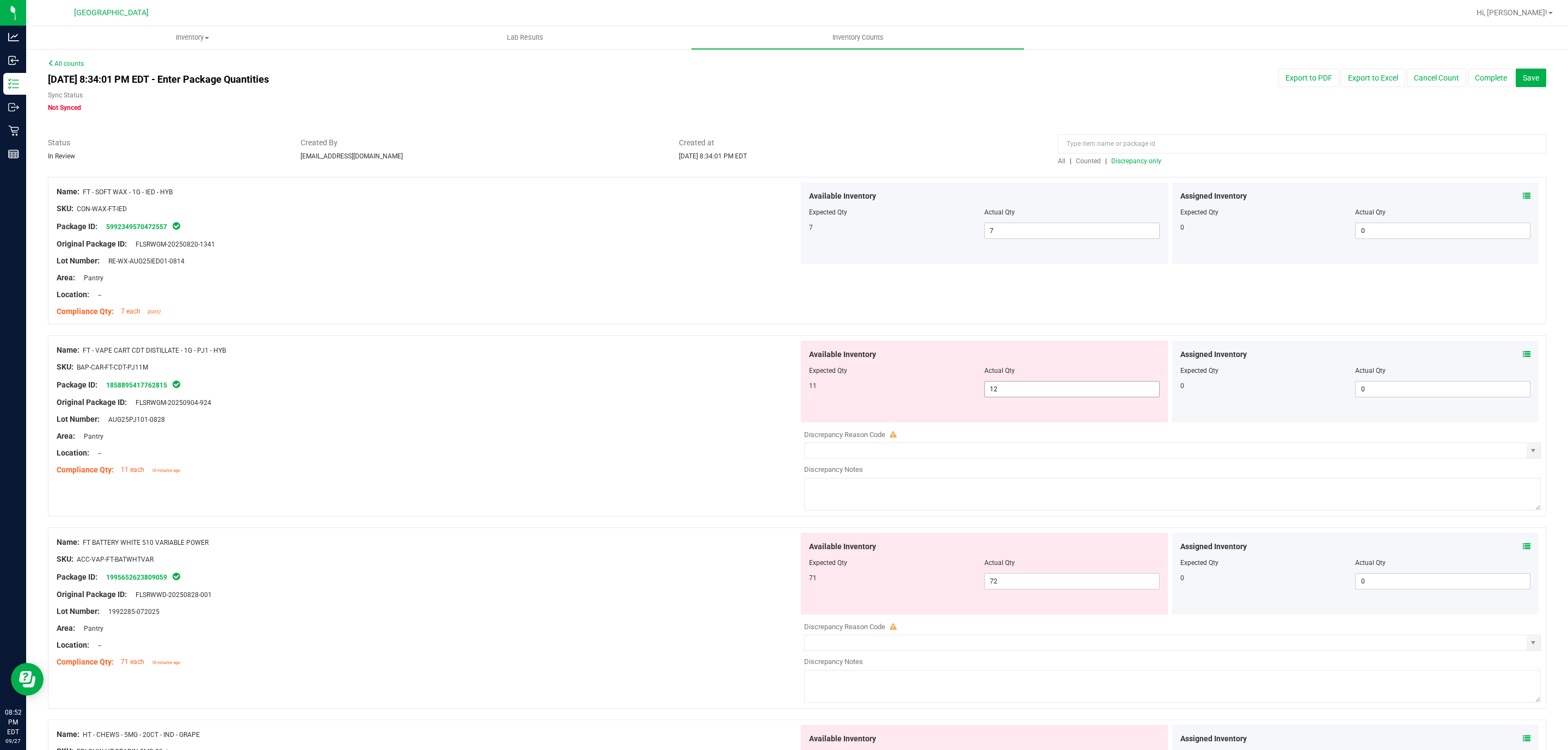
click at [1018, 389] on span "12 12" at bounding box center [1071, 389] width 175 height 16
type input "11"
click at [591, 426] on div at bounding box center [427, 428] width 742 height 5
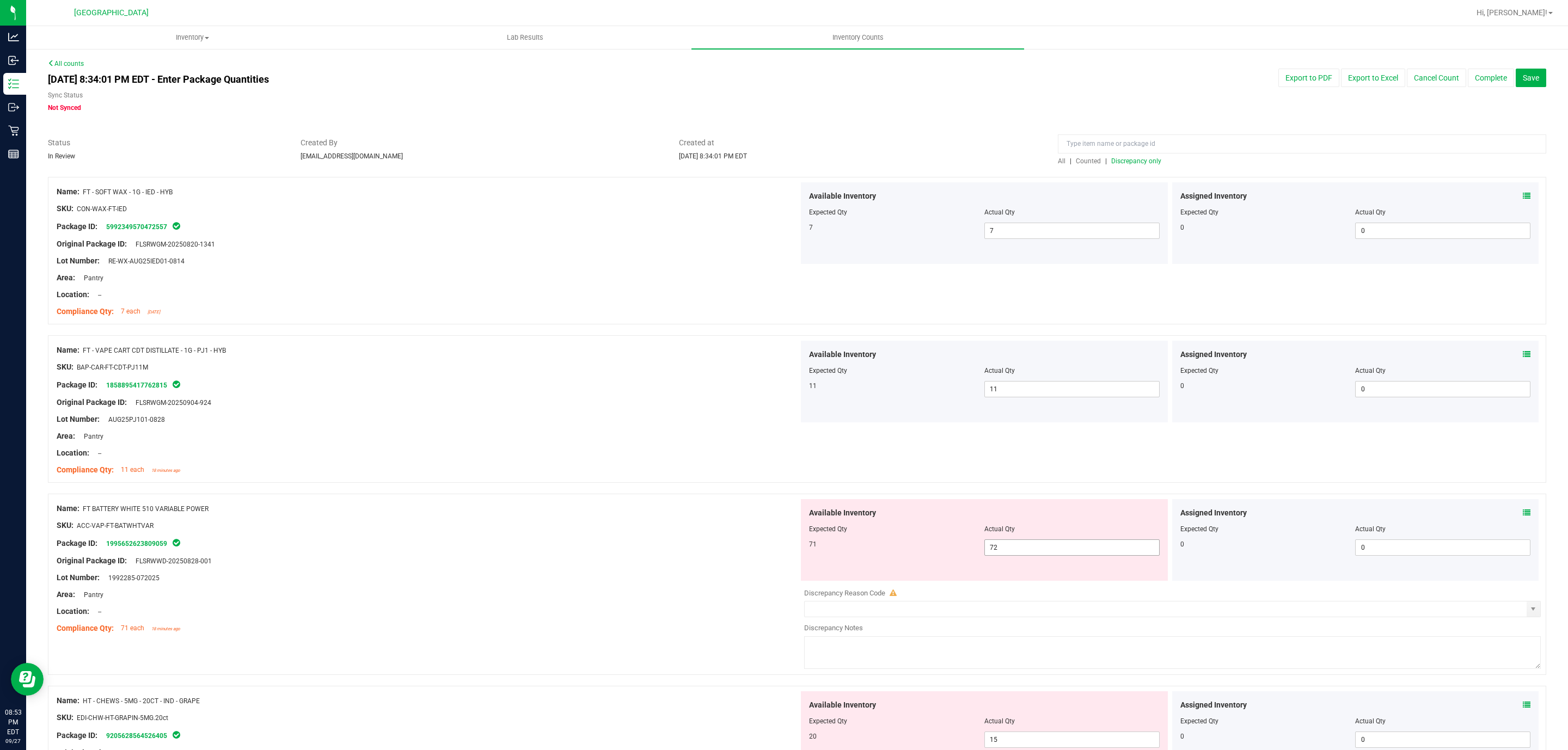
click at [1024, 551] on span "72 72" at bounding box center [1071, 547] width 175 height 16
type input "71"
click at [655, 531] on div at bounding box center [427, 534] width 742 height 5
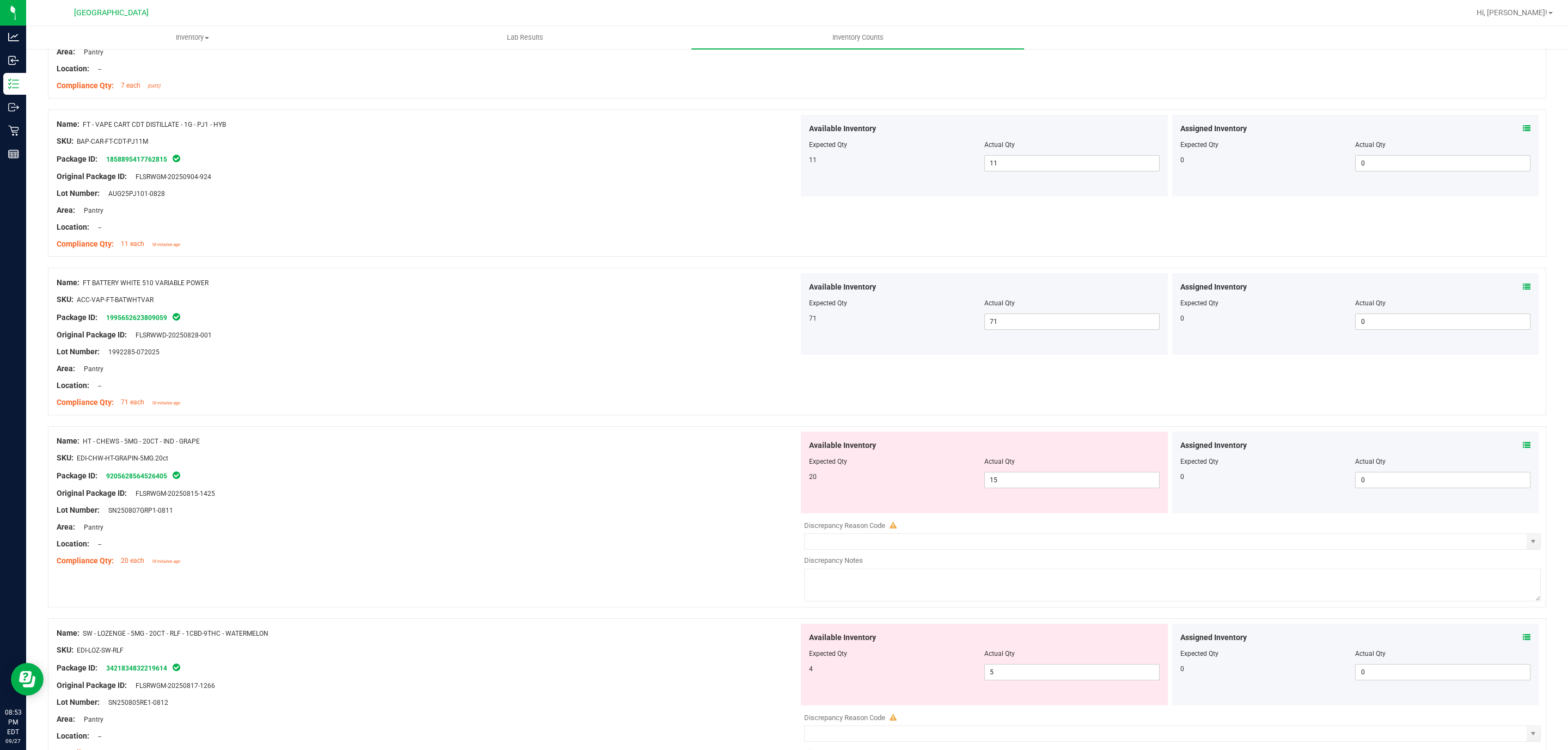
scroll to position [245, 0]
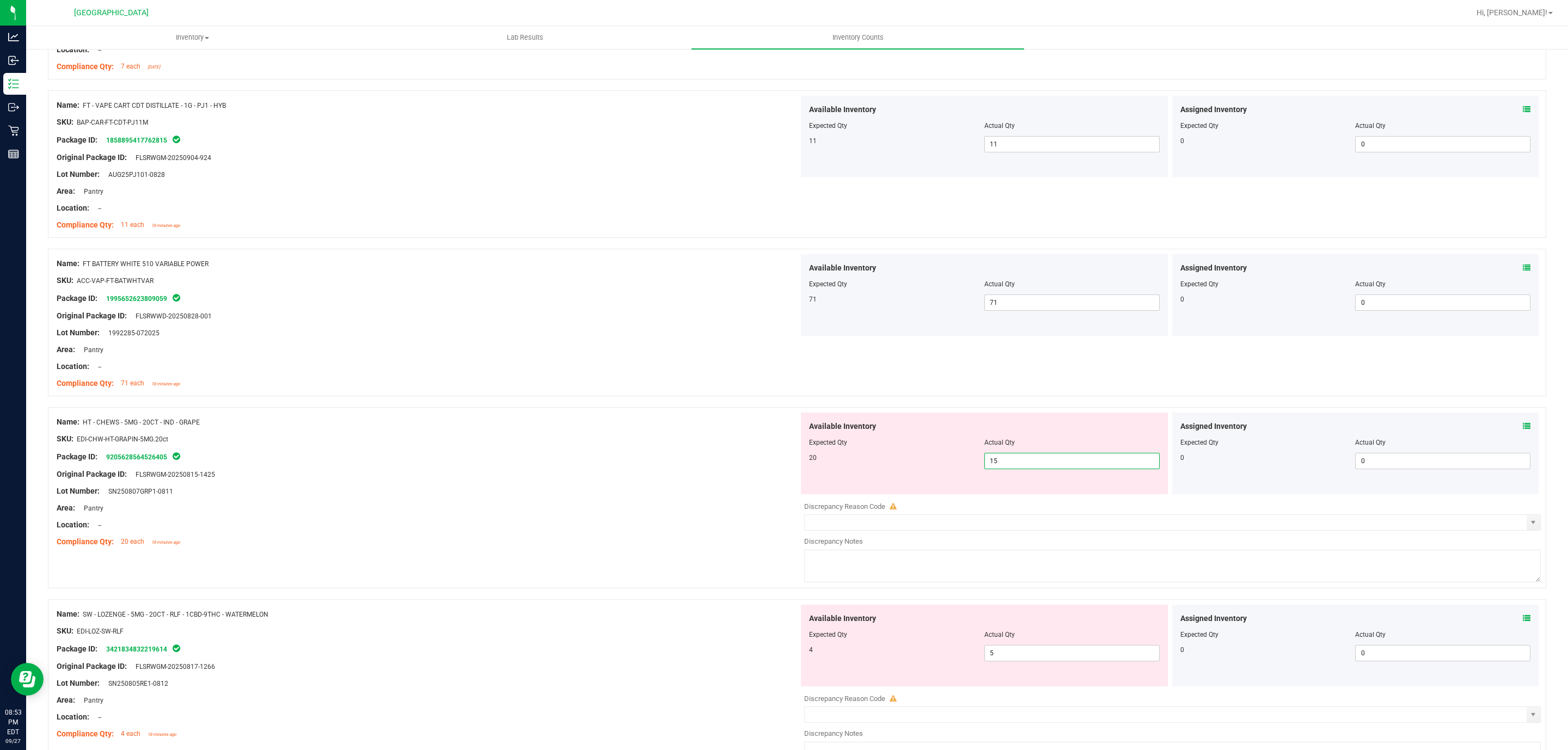
click at [1044, 463] on span "15 15" at bounding box center [1071, 461] width 175 height 16
type input "1"
type input "20"
click at [523, 545] on div "Compliance Qty: 20 each 18 minutes ago" at bounding box center [427, 542] width 742 height 12
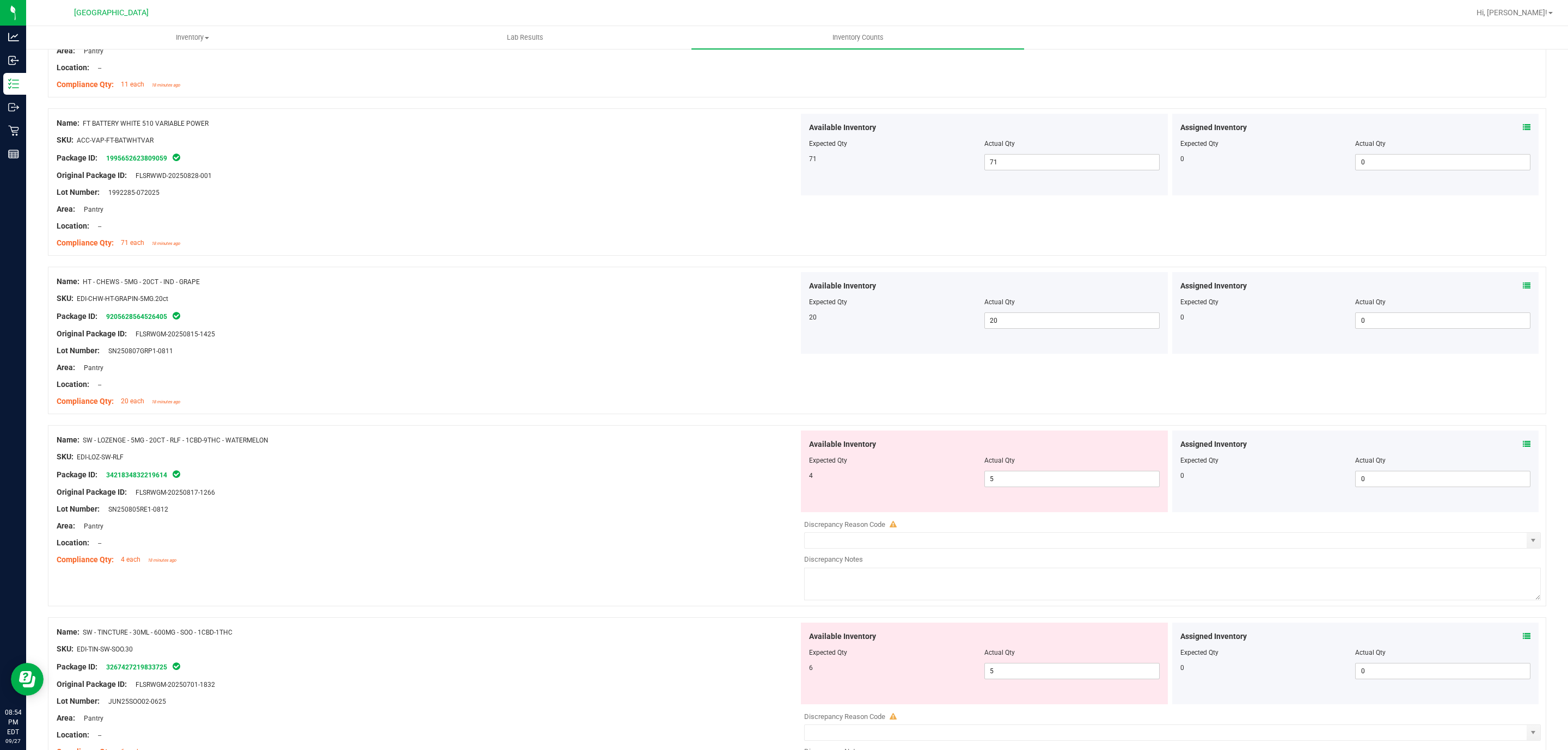
scroll to position [484, 0]
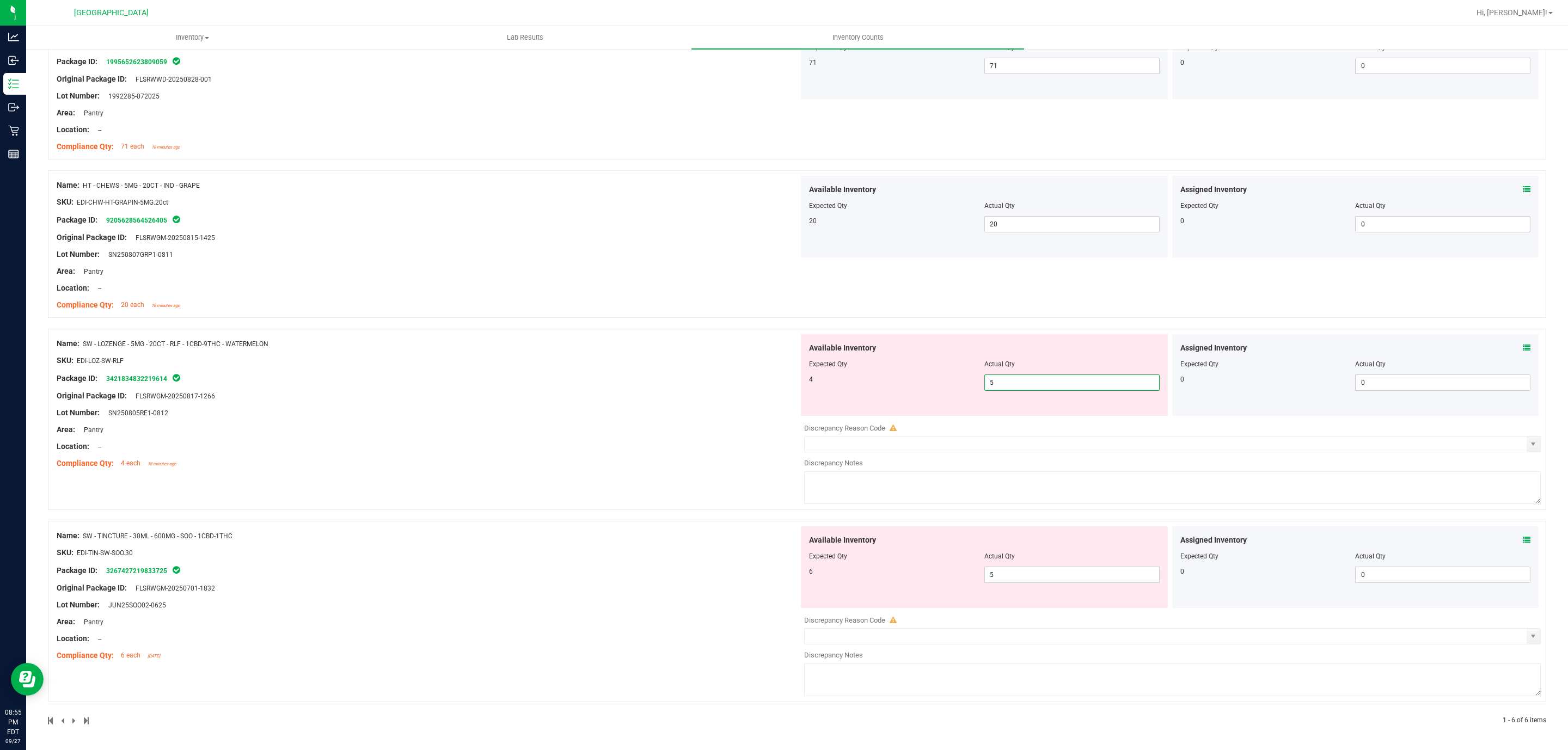
click at [1013, 388] on span "5 5" at bounding box center [1071, 382] width 175 height 16
type input "4"
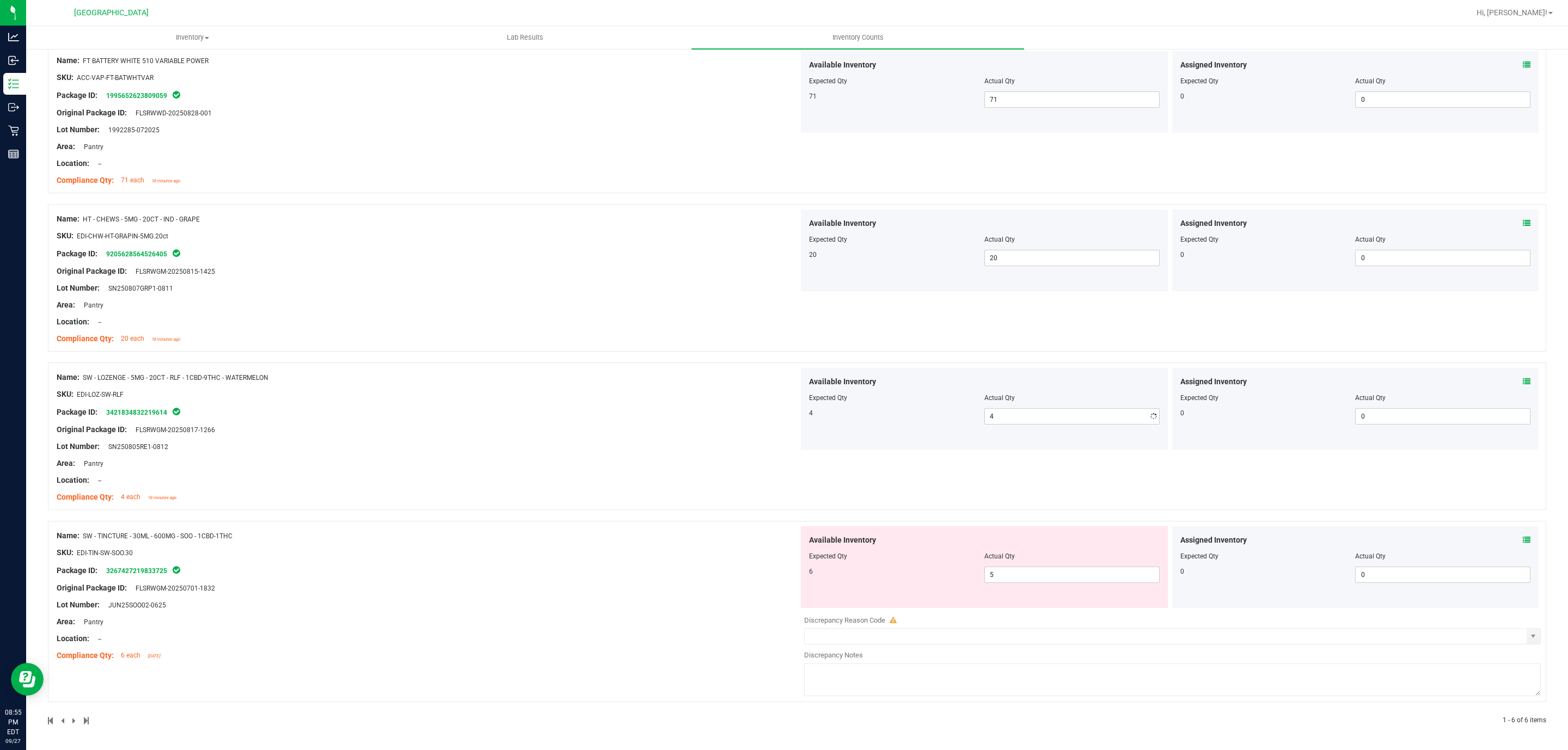
click at [661, 556] on div "SKU: EDI-TIN-SW-SOO.30" at bounding box center [427, 553] width 742 height 12
click at [1046, 581] on span "5 5" at bounding box center [1071, 574] width 175 height 16
type input "6"
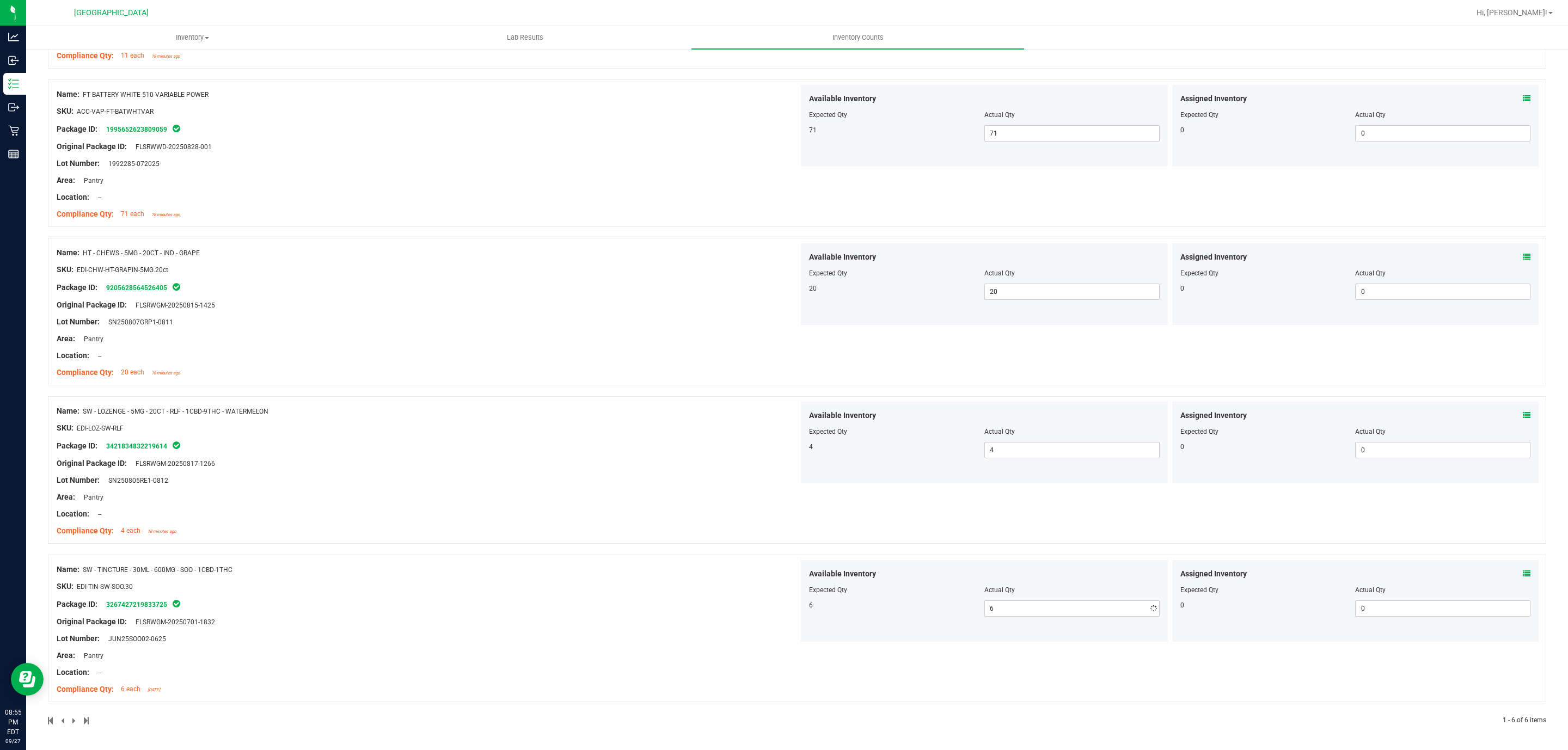
click at [665, 592] on div "Name: SW - TINCTURE - 30ML - 600MG - SOO - 1CBD-1THC SKU: EDI-TIN-SW-SOO.30 Pac…" at bounding box center [427, 629] width 742 height 139
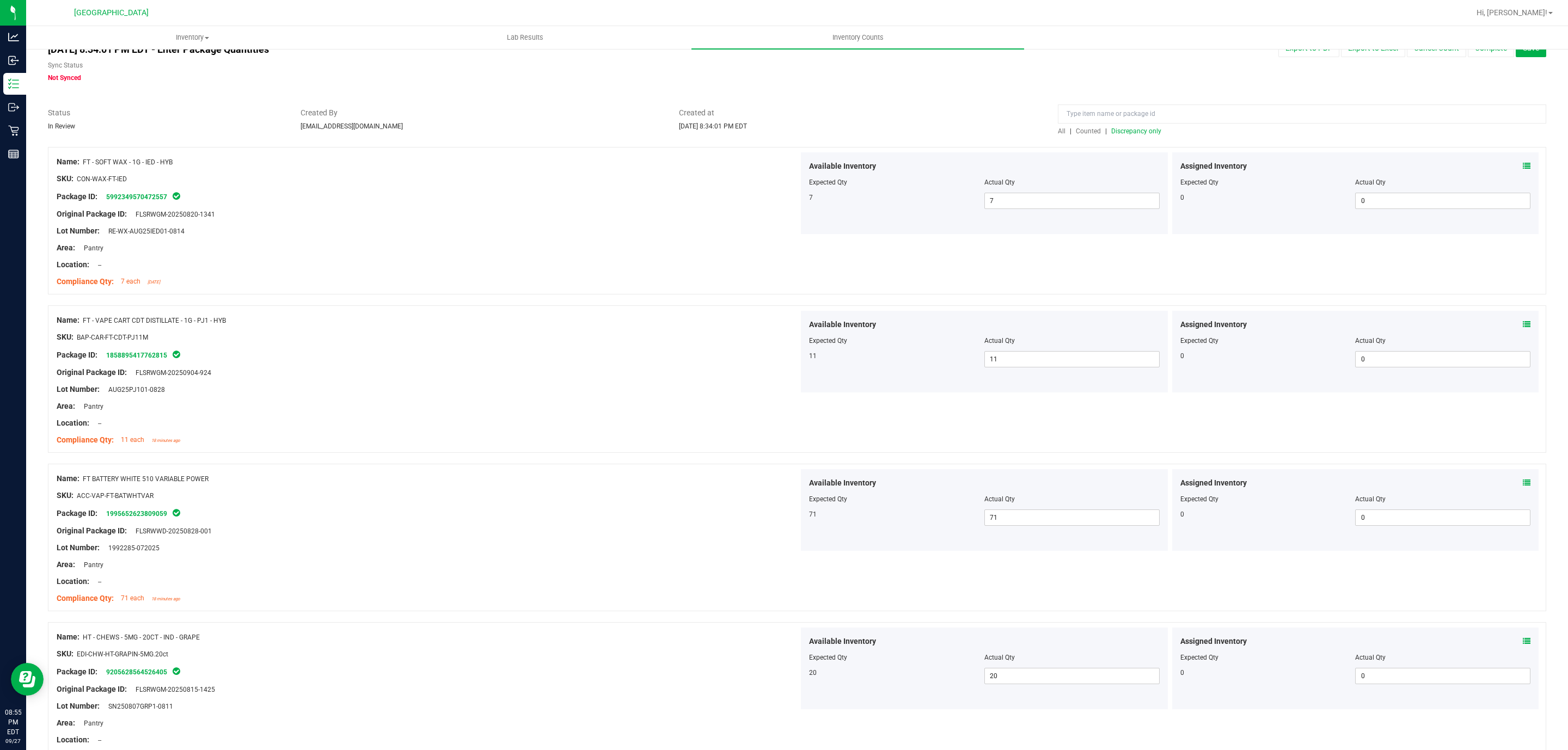
scroll to position [0, 0]
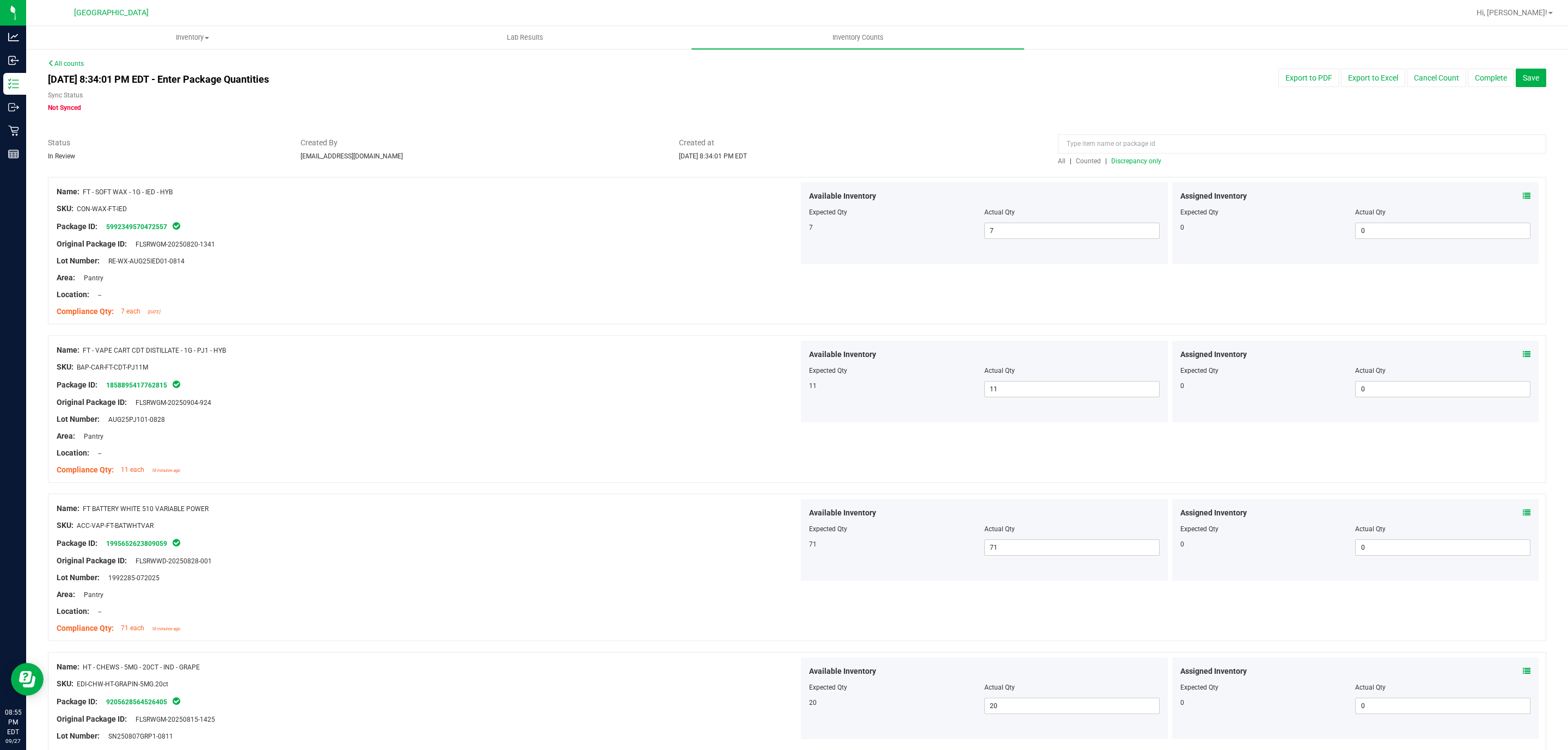
click at [1142, 161] on span "Discrepancy only" at bounding box center [1136, 161] width 50 height 7
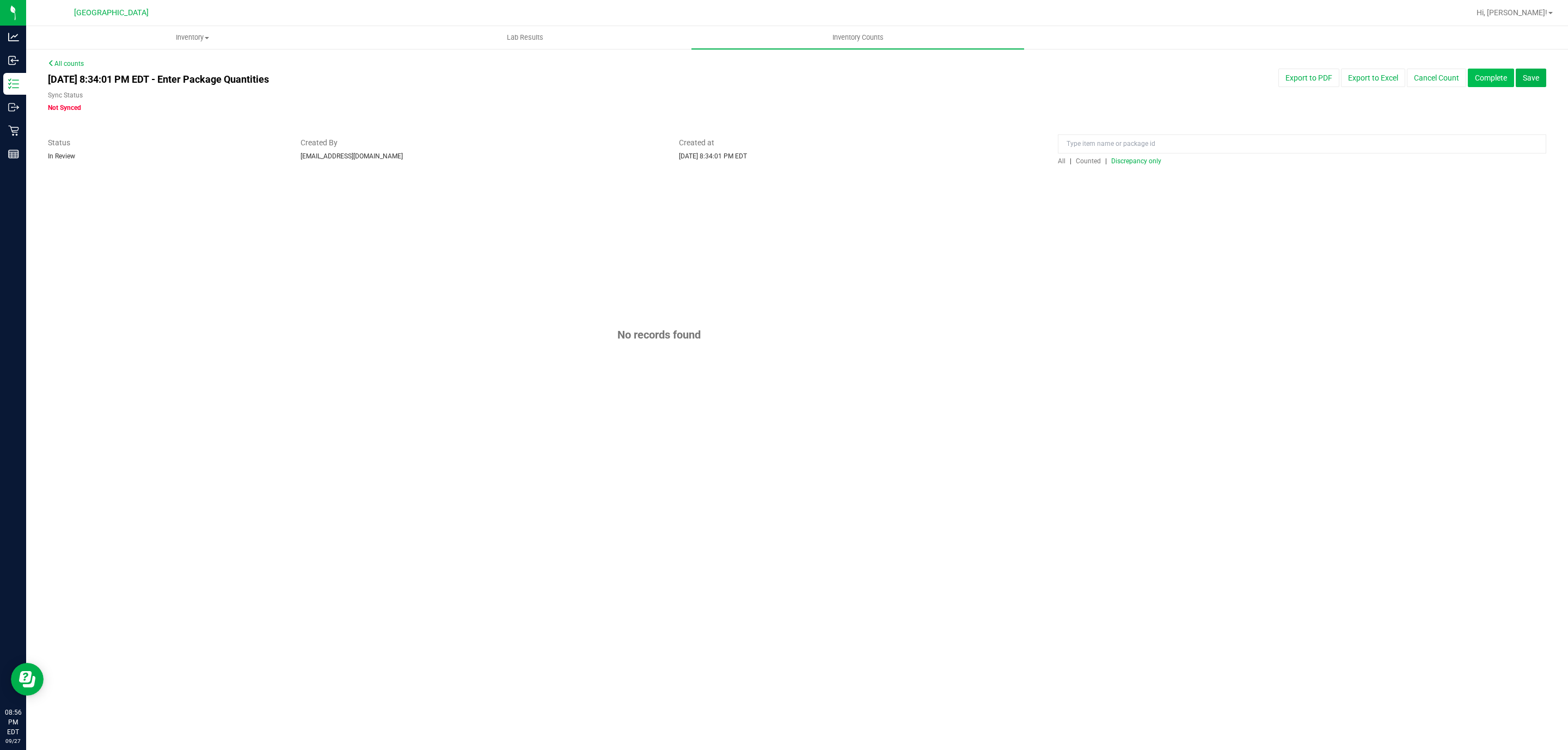
click at [1498, 74] on button "Complete" at bounding box center [1490, 78] width 46 height 18
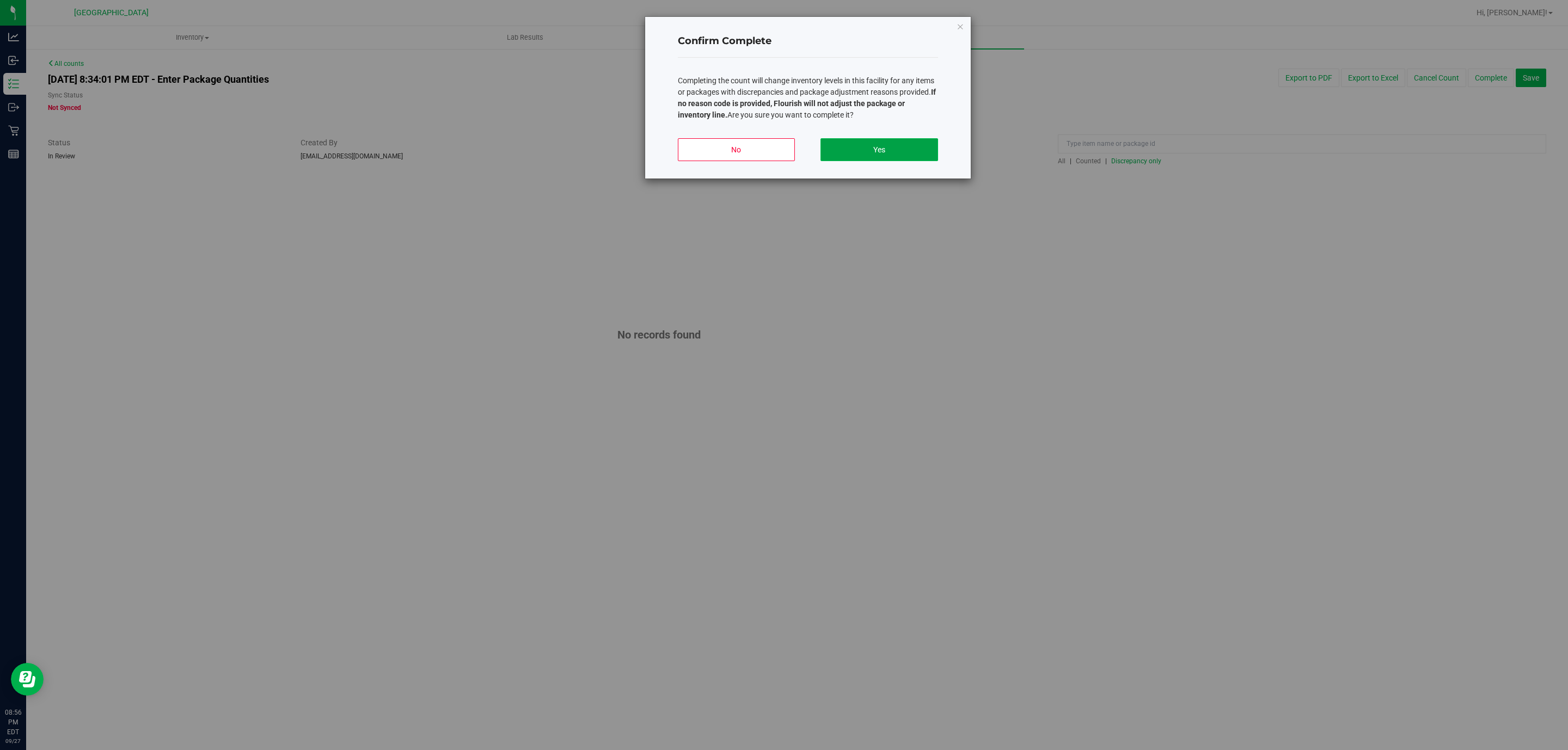
click at [877, 150] on button "Yes" at bounding box center [878, 149] width 117 height 23
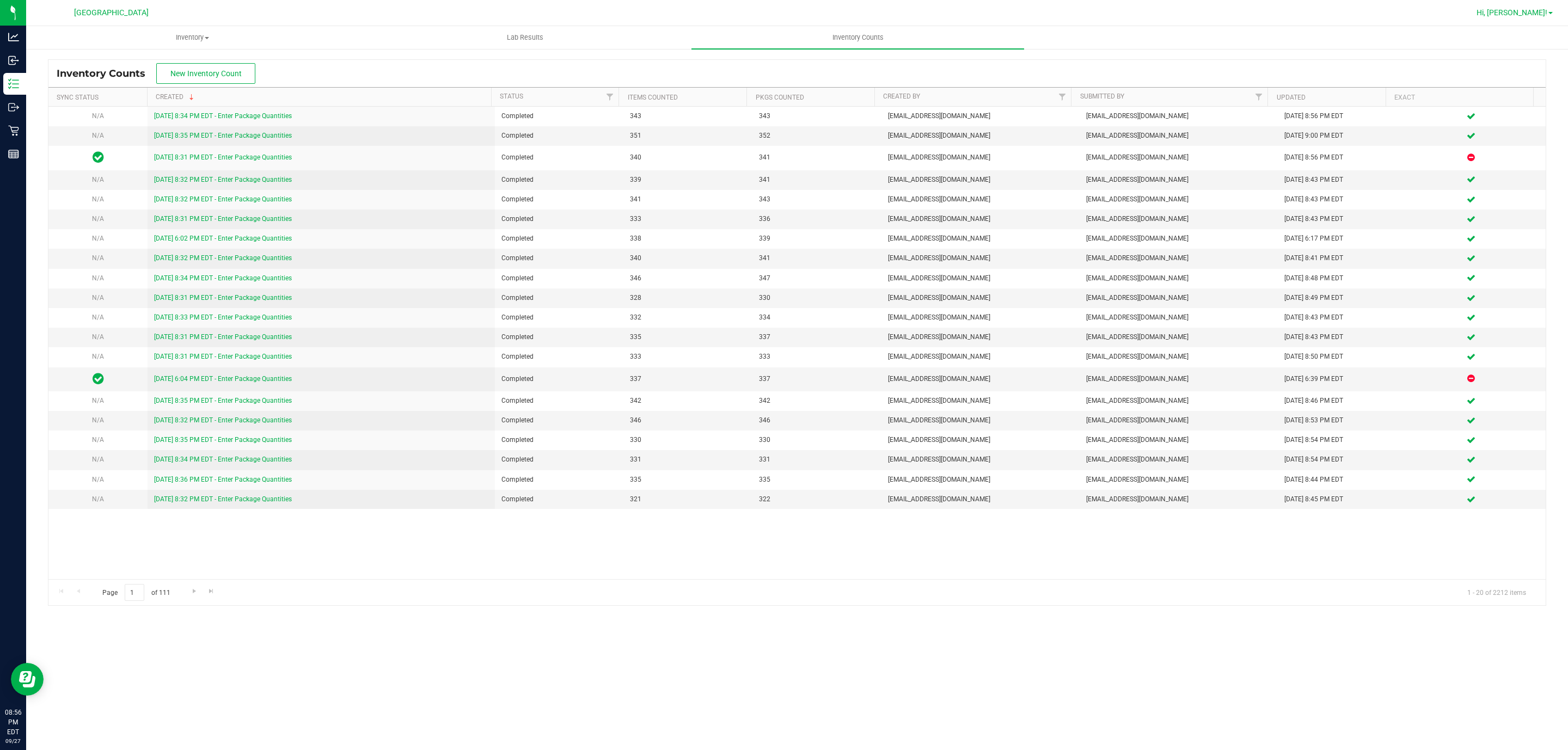
click at [1533, 10] on span "Hi, [PERSON_NAME]!" at bounding box center [1512, 13] width 71 height 9
click at [1509, 95] on span "Sign Out" at bounding box center [1511, 96] width 32 height 11
